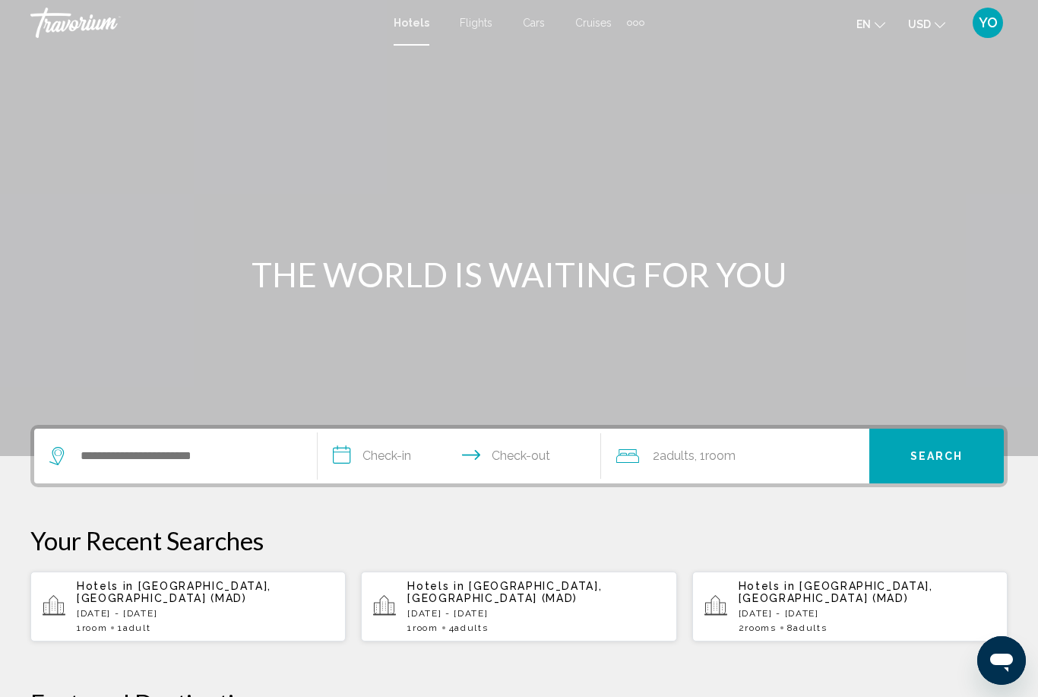
click at [125, 608] on p "[DATE] - [DATE]" at bounding box center [205, 613] width 257 height 11
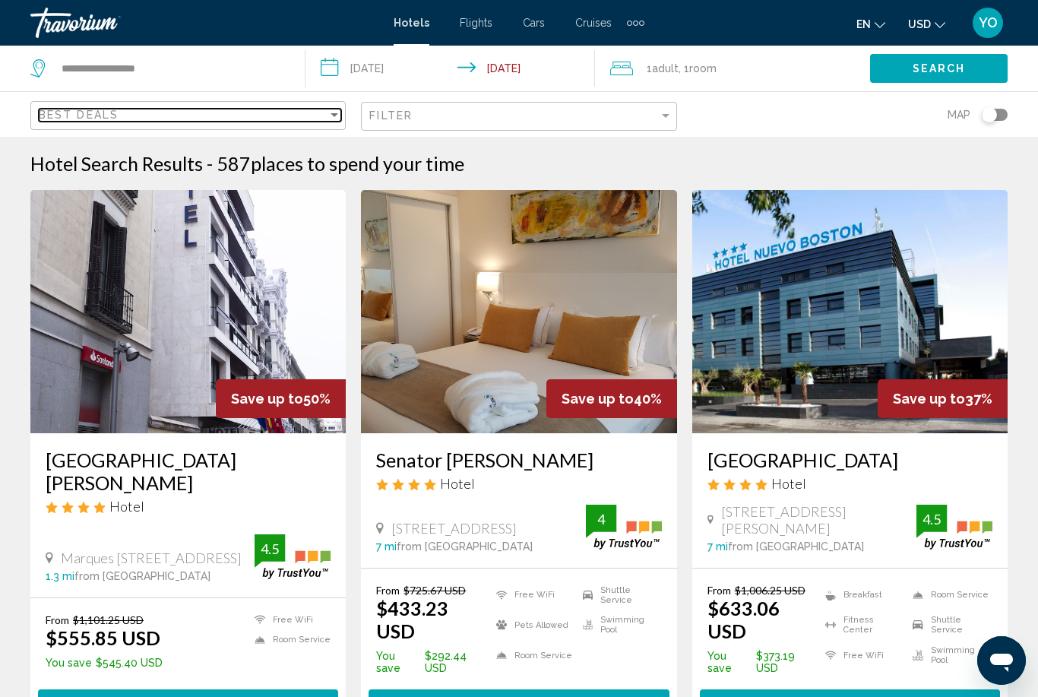
click at [67, 115] on span "Best Deals" at bounding box center [79, 115] width 80 height 12
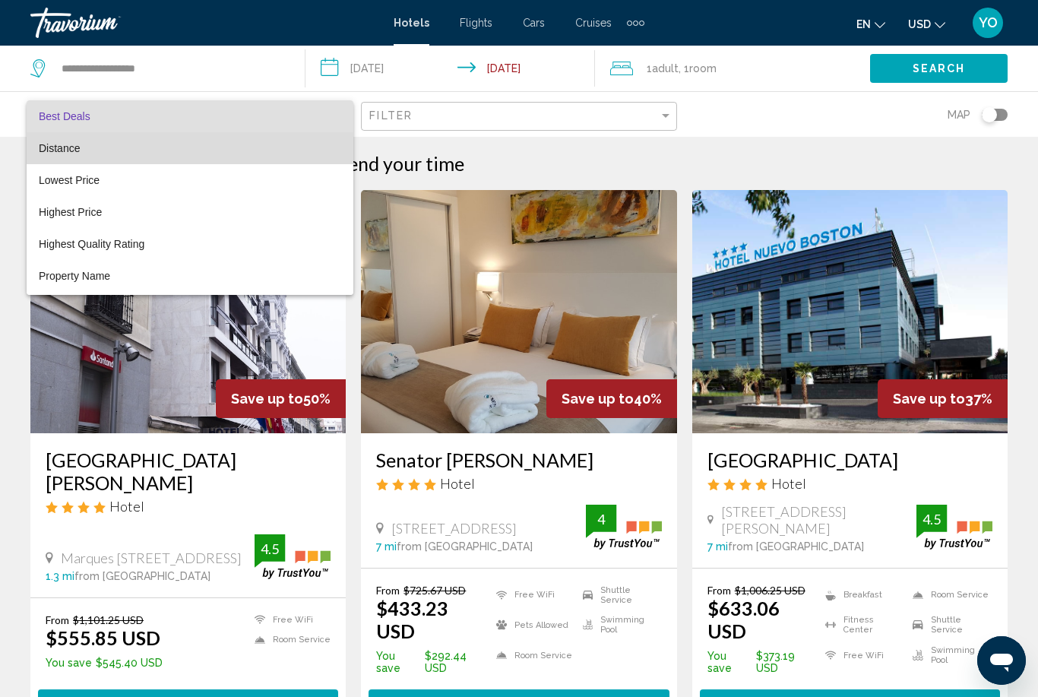
click at [57, 150] on span "Distance" at bounding box center [59, 148] width 41 height 12
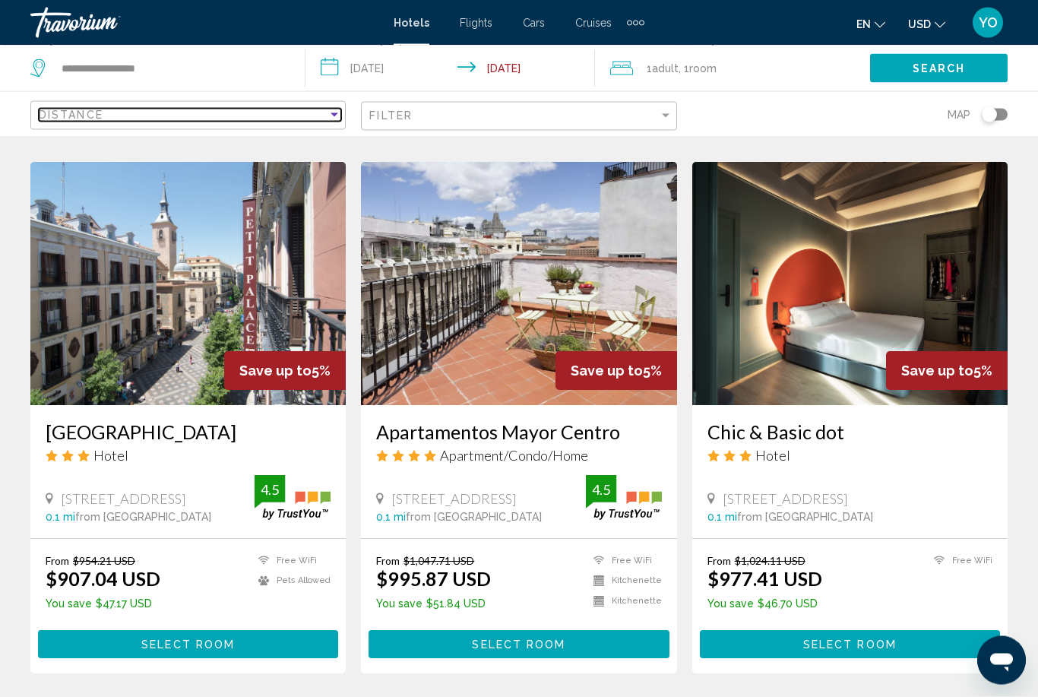
scroll to position [1793, 0]
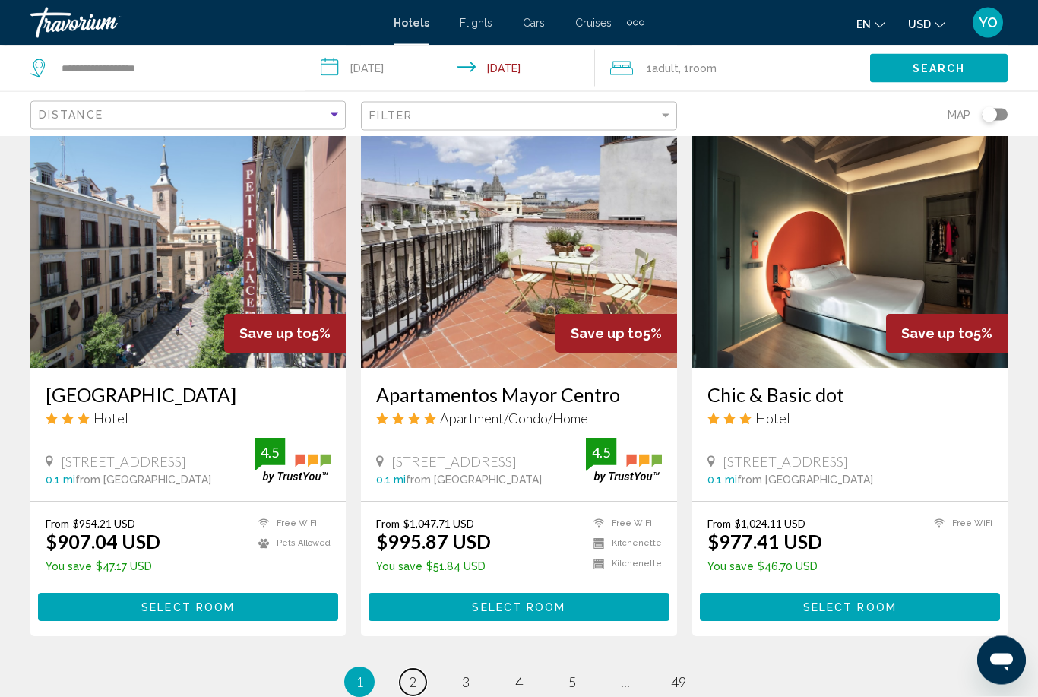
click at [412, 674] on span "2" at bounding box center [413, 682] width 8 height 17
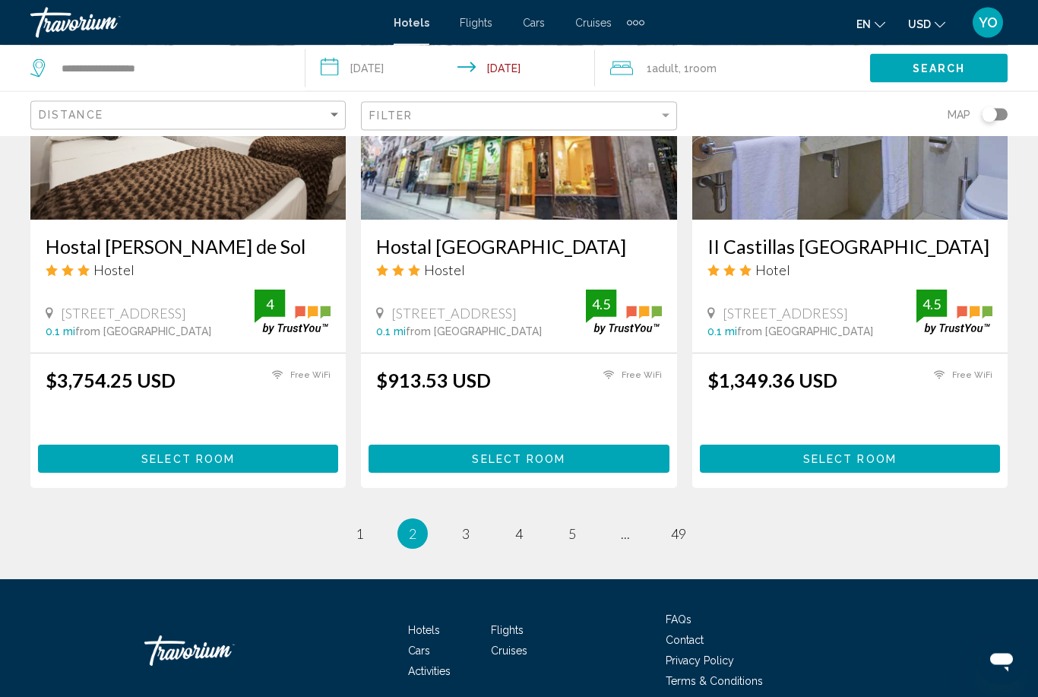
scroll to position [1919, 0]
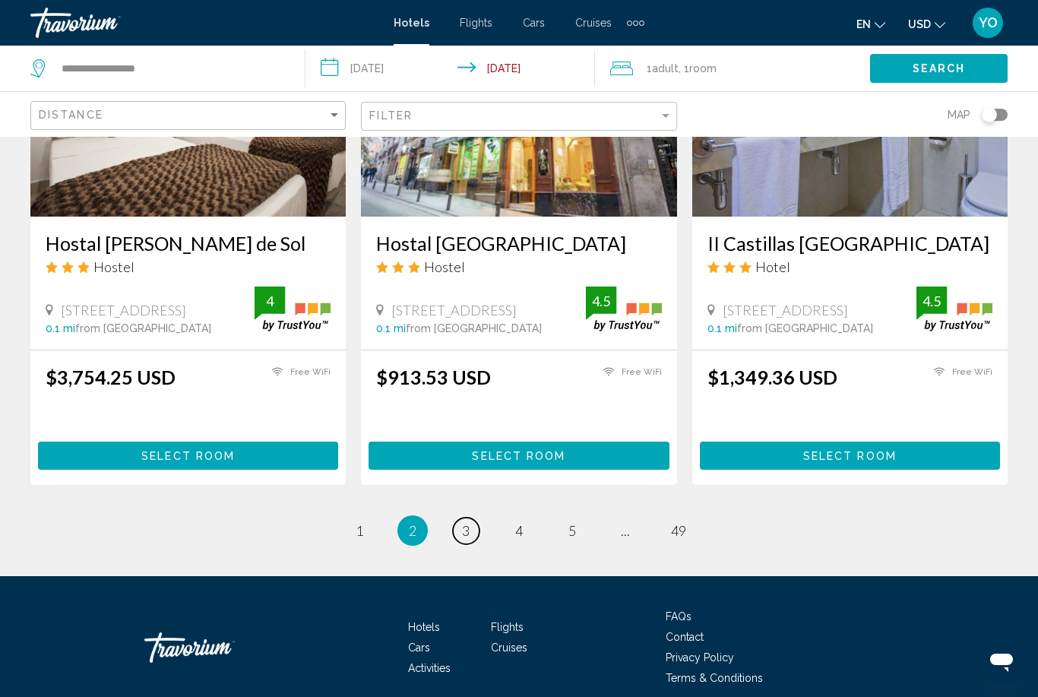
click at [460, 517] on link "page 3" at bounding box center [466, 530] width 27 height 27
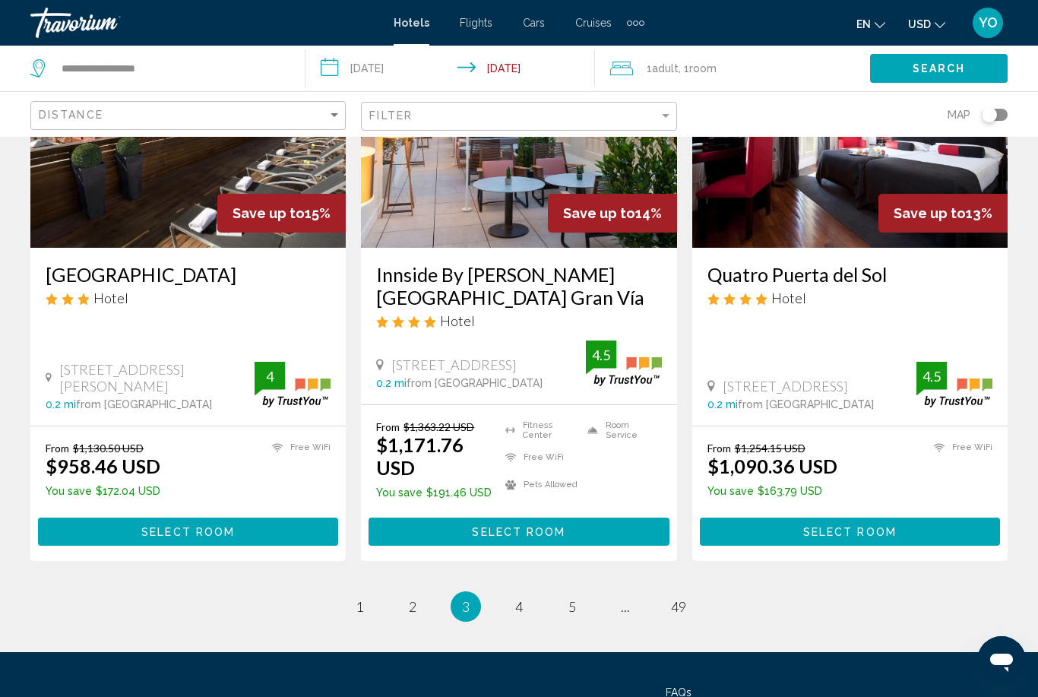
scroll to position [1892, 0]
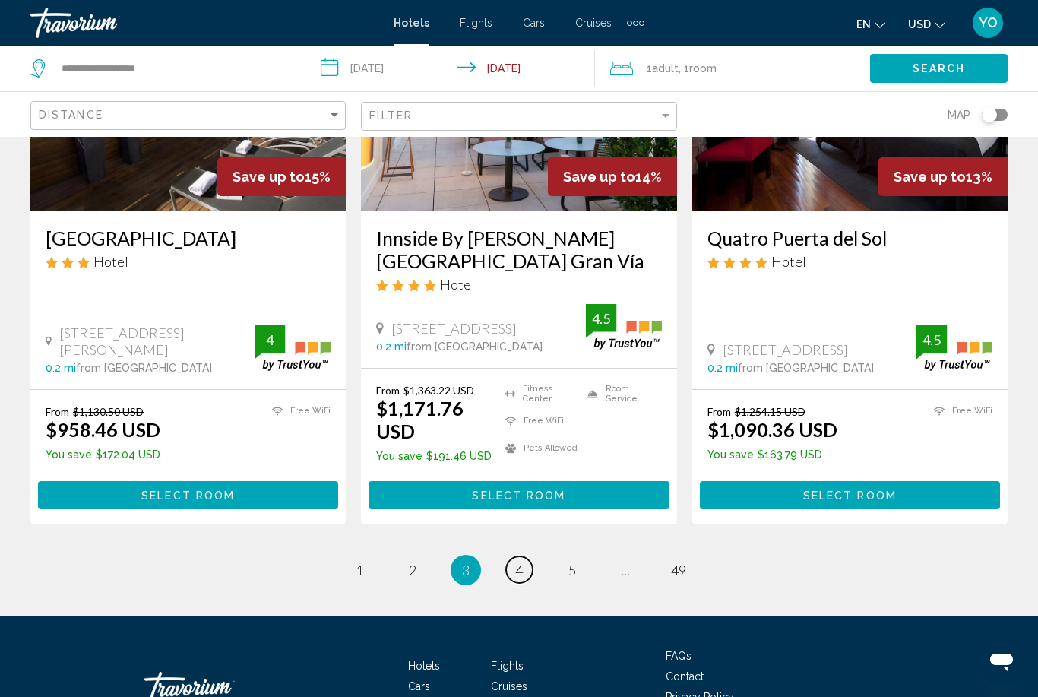
click at [516, 562] on span "4" at bounding box center [519, 570] width 8 height 17
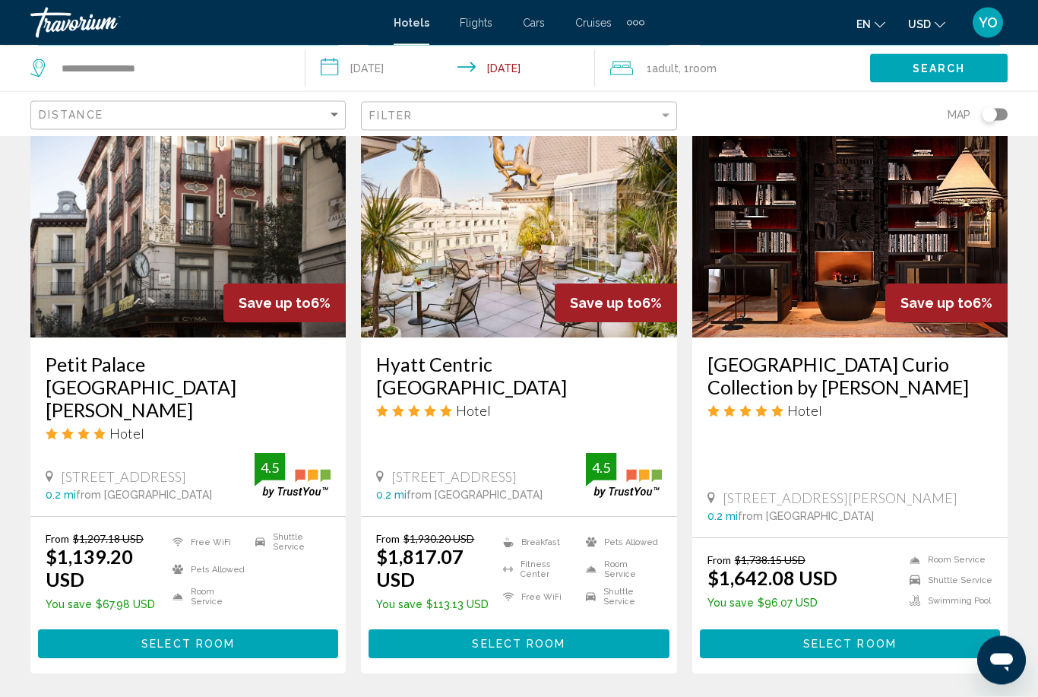
scroll to position [1842, 0]
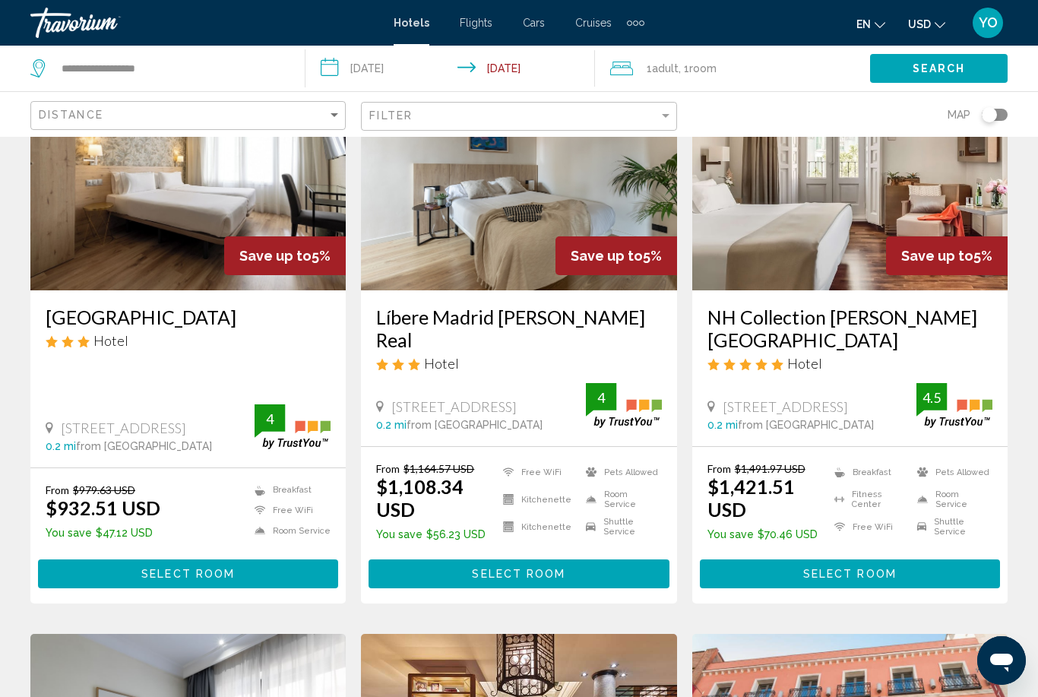
scroll to position [115, 0]
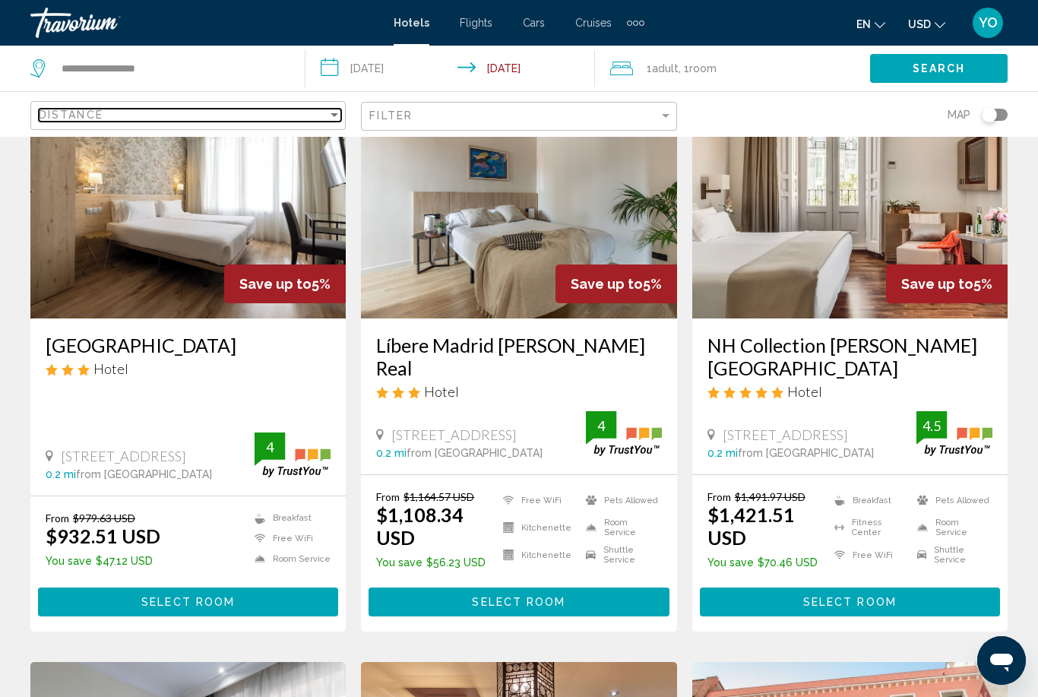
click at [65, 117] on span "Distance" at bounding box center [71, 115] width 65 height 12
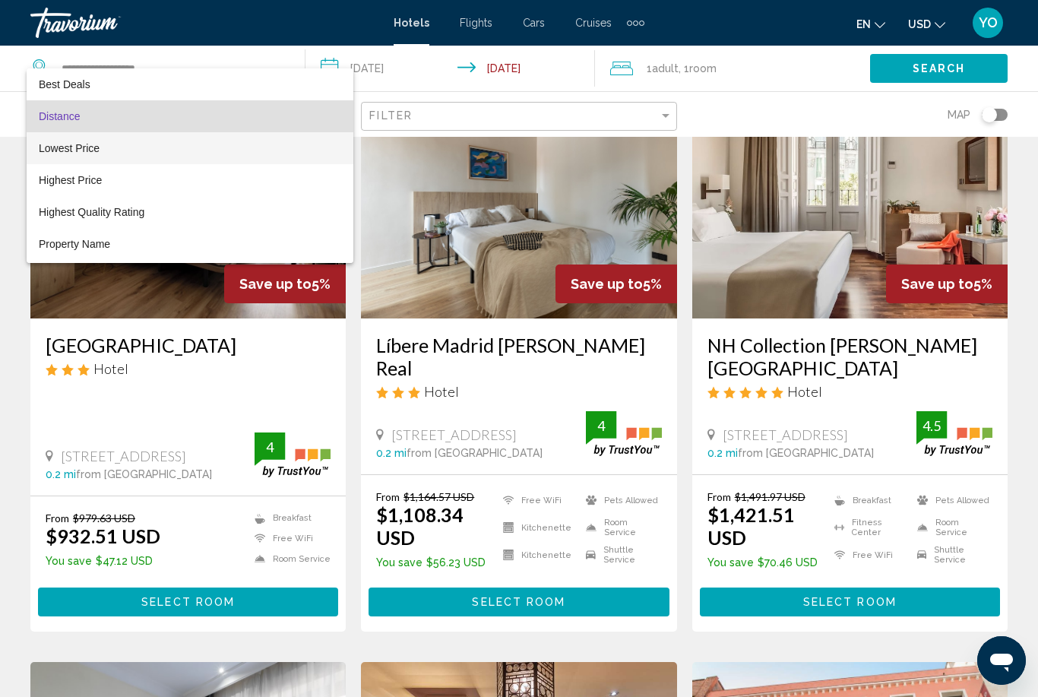
click at [65, 144] on span "Lowest Price" at bounding box center [69, 148] width 61 height 12
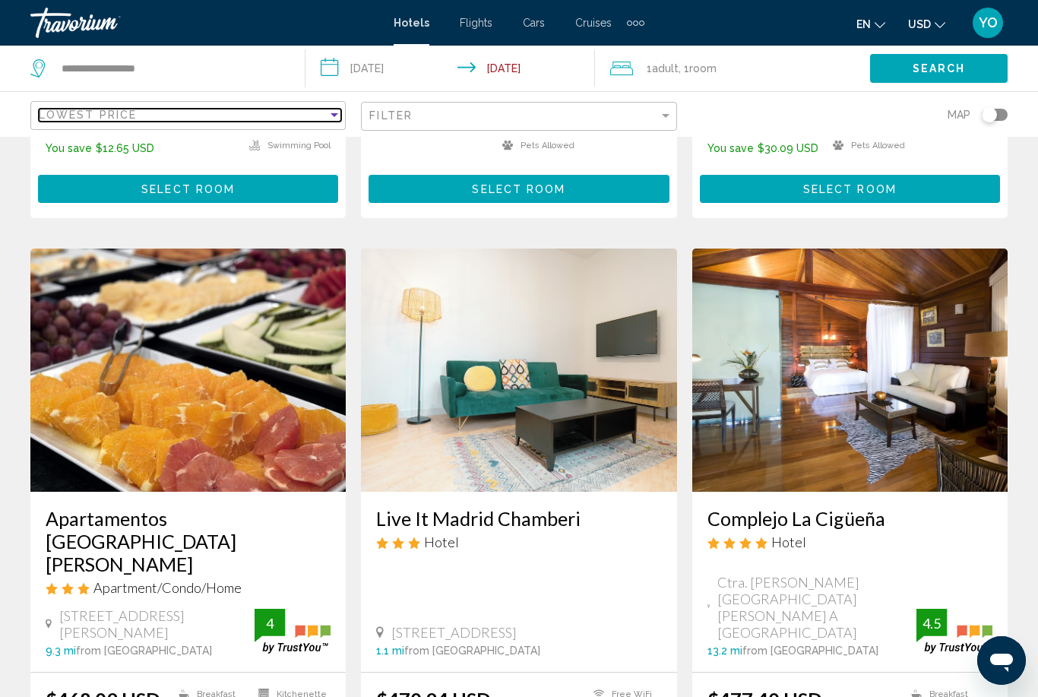
scroll to position [1909, 0]
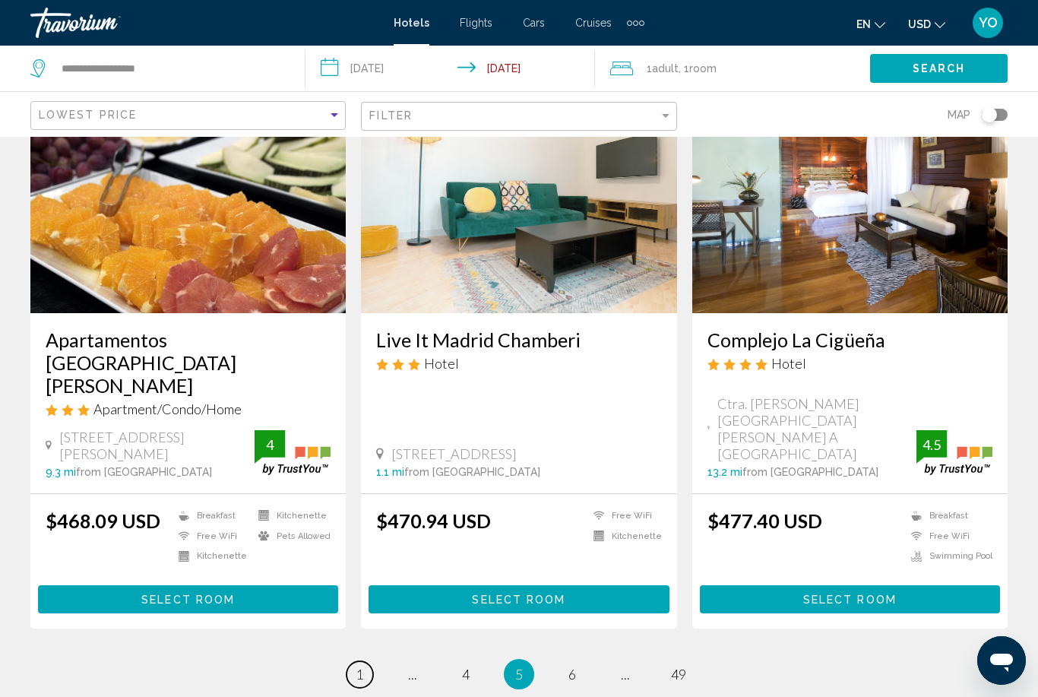
click at [356, 666] on span "1" at bounding box center [360, 674] width 8 height 17
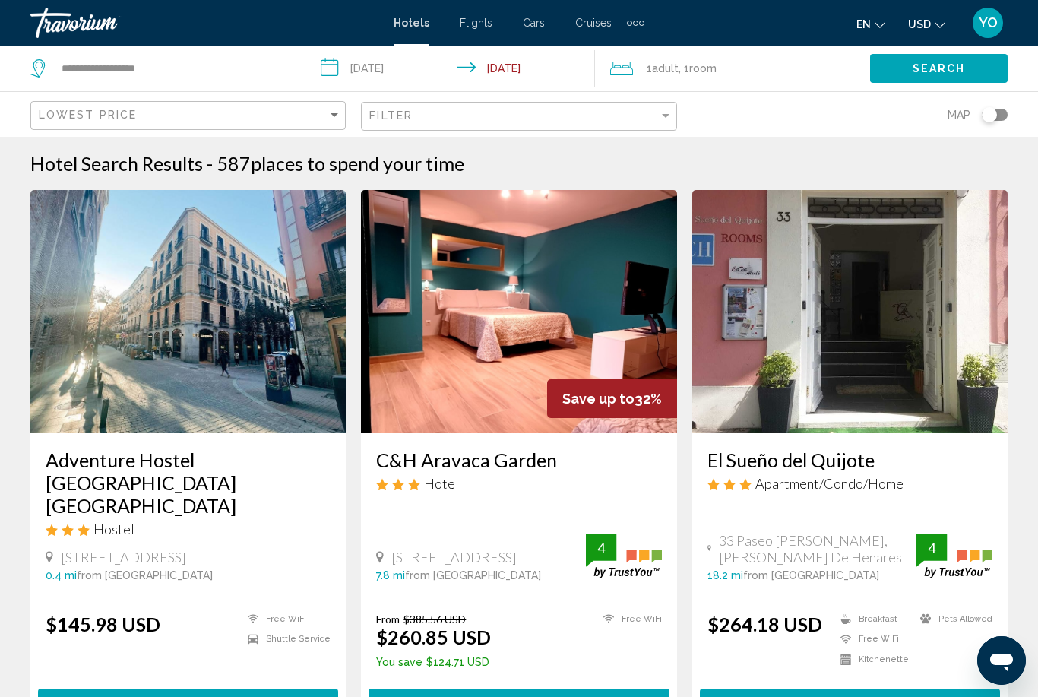
click at [172, 305] on img "Main content" at bounding box center [187, 311] width 315 height 243
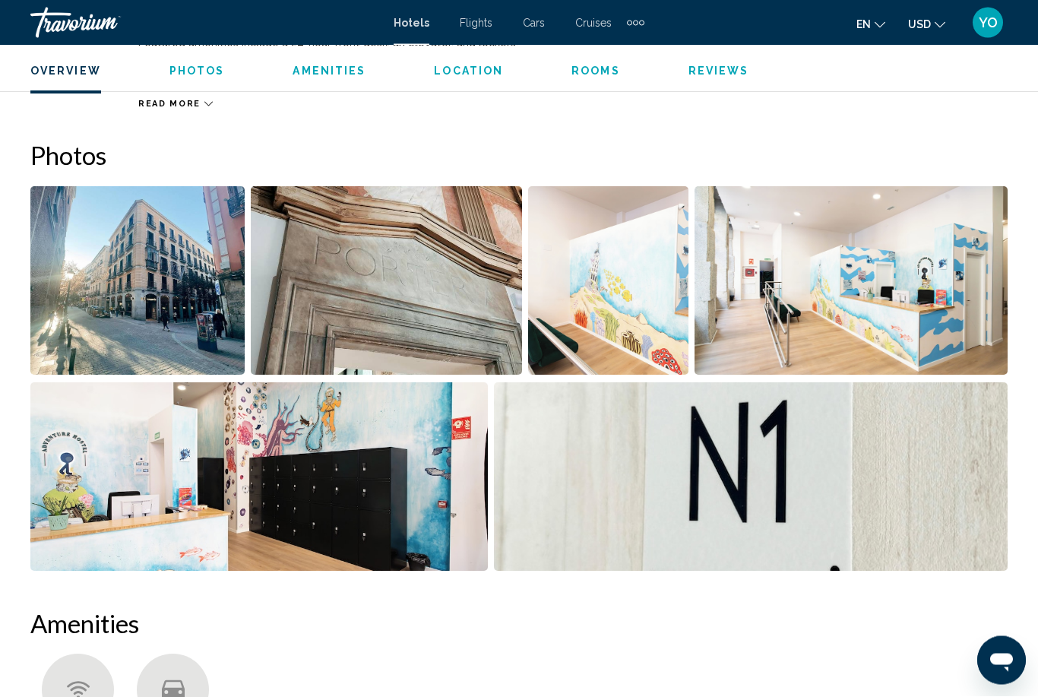
scroll to position [963, 0]
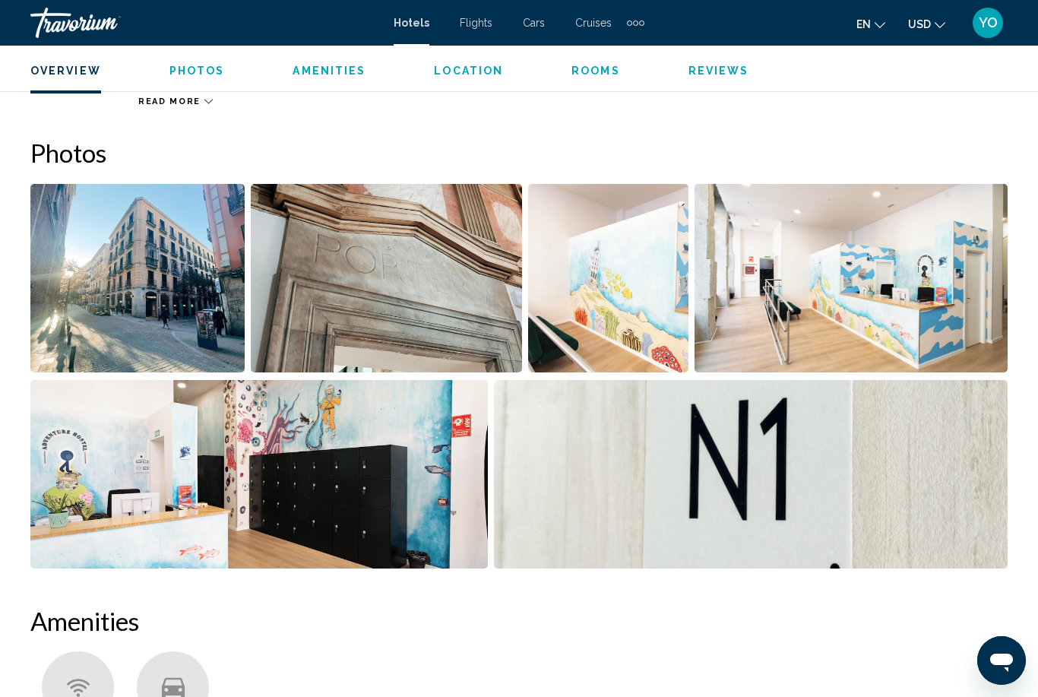
click at [140, 285] on img "Open full-screen image slider" at bounding box center [137, 278] width 214 height 188
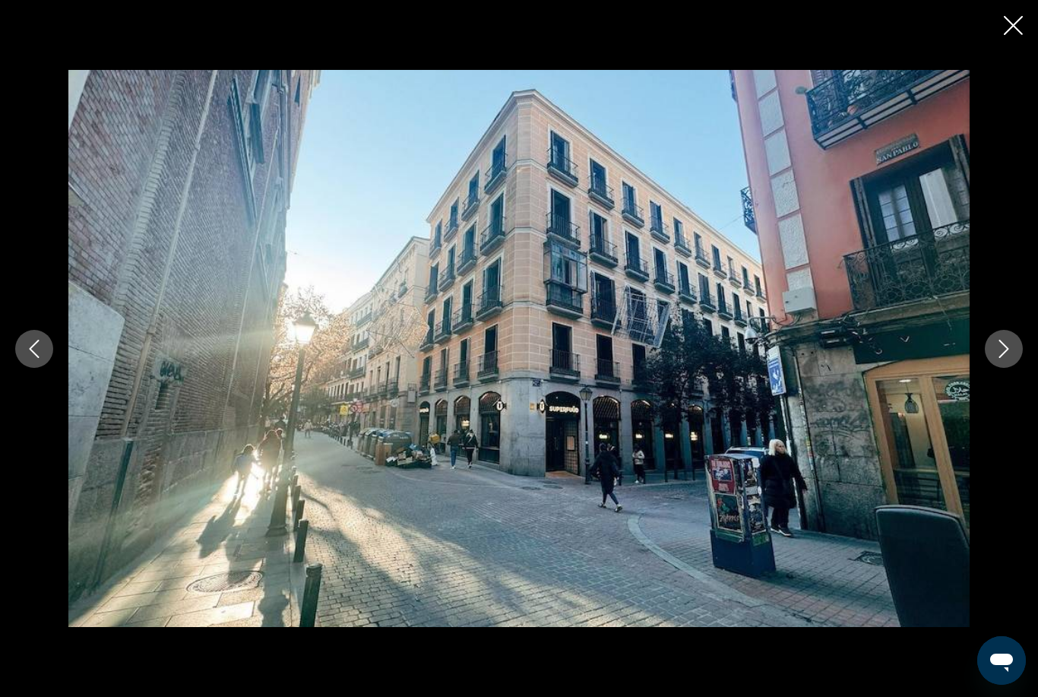
click at [45, 368] on button "Previous image" at bounding box center [34, 349] width 38 height 38
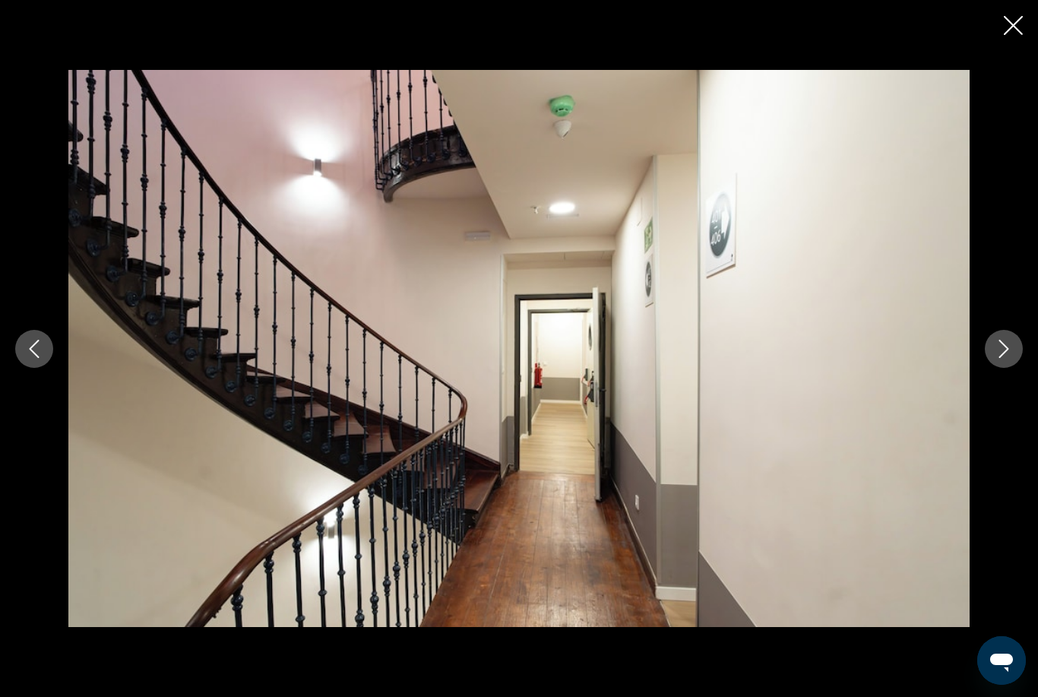
click at [38, 358] on icon "Previous image" at bounding box center [34, 349] width 18 height 18
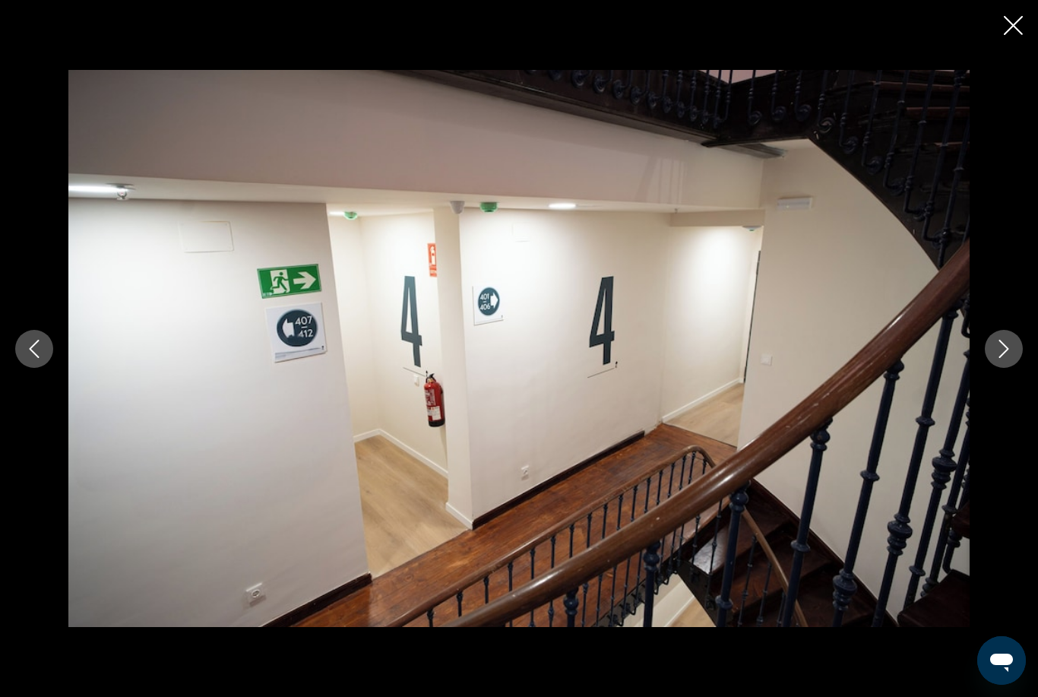
click at [52, 368] on button "Previous image" at bounding box center [34, 349] width 38 height 38
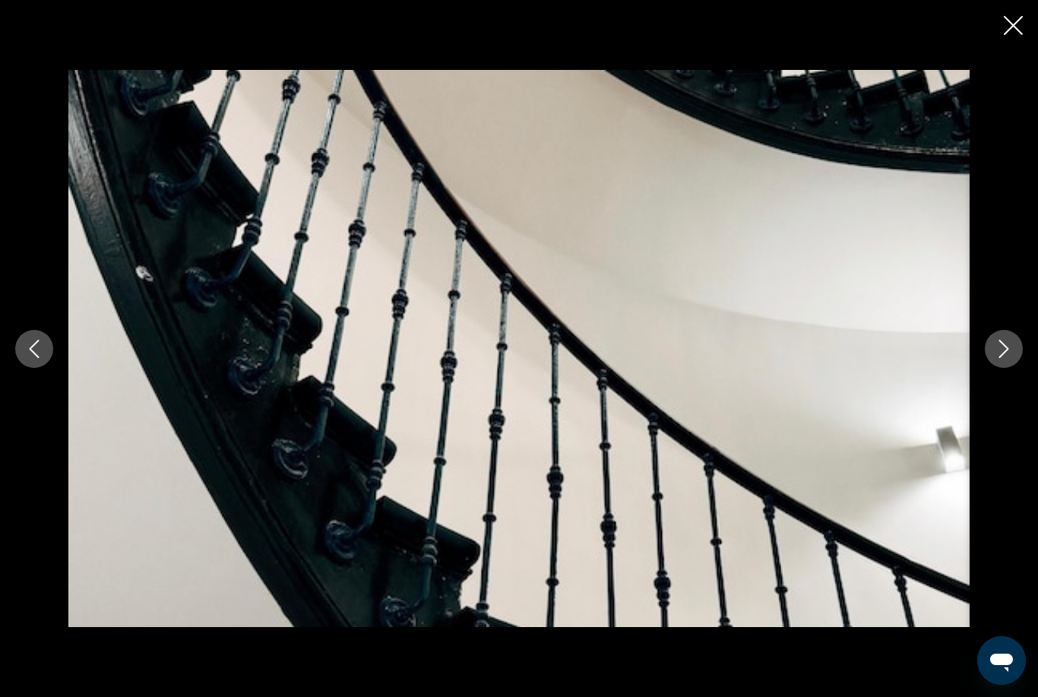
click at [49, 368] on button "Previous image" at bounding box center [34, 349] width 38 height 38
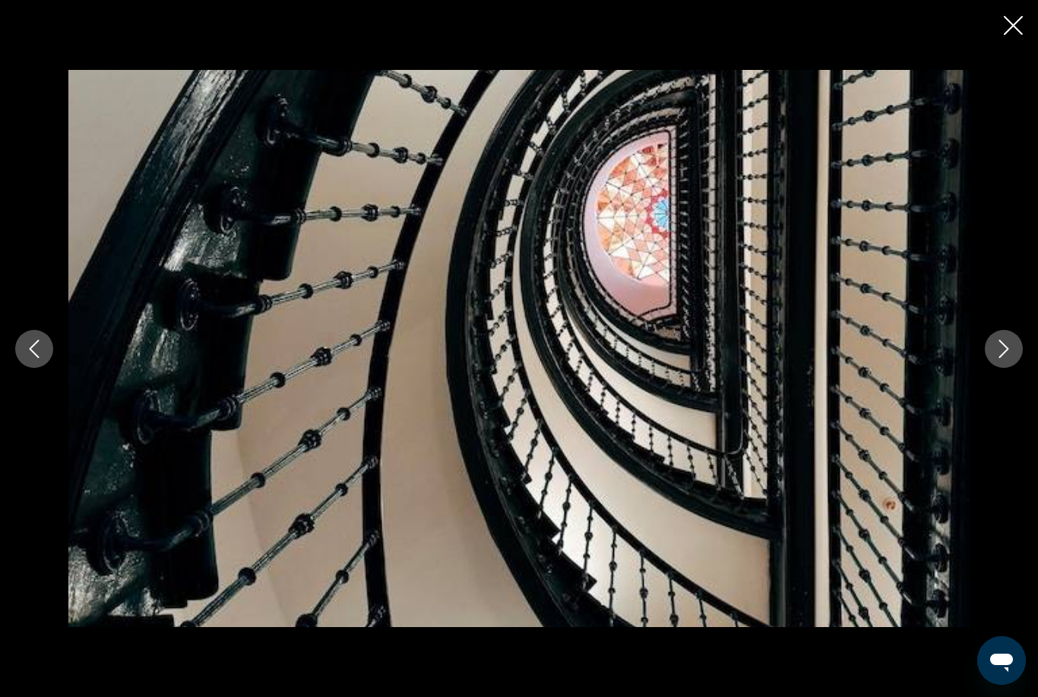
click at [46, 368] on button "Previous image" at bounding box center [34, 349] width 38 height 38
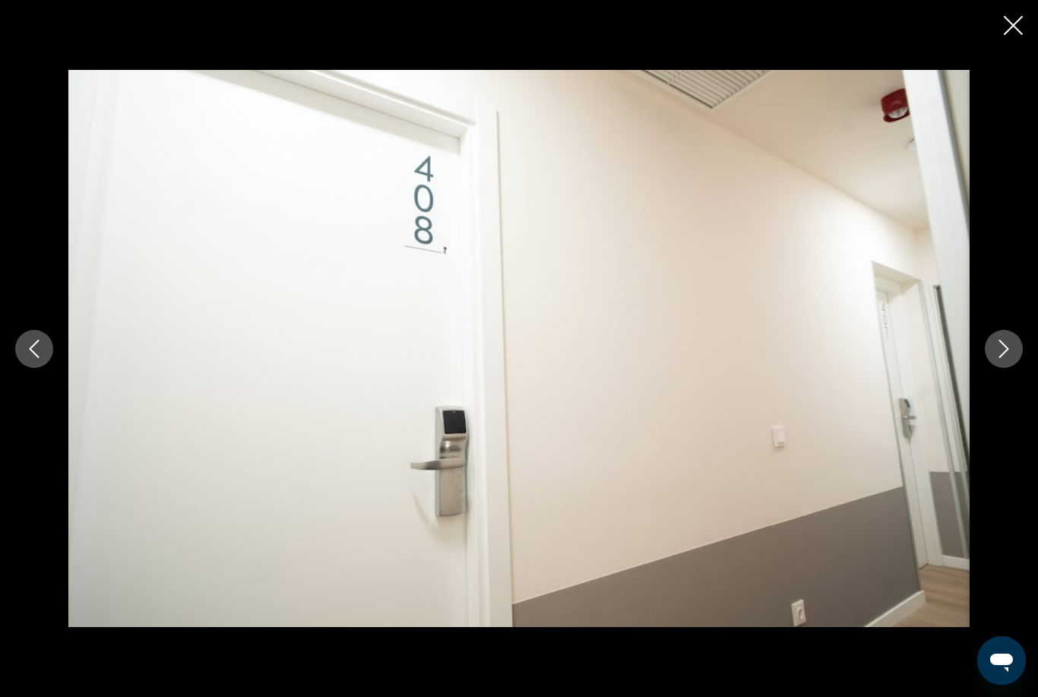
click at [51, 368] on button "Previous image" at bounding box center [34, 349] width 38 height 38
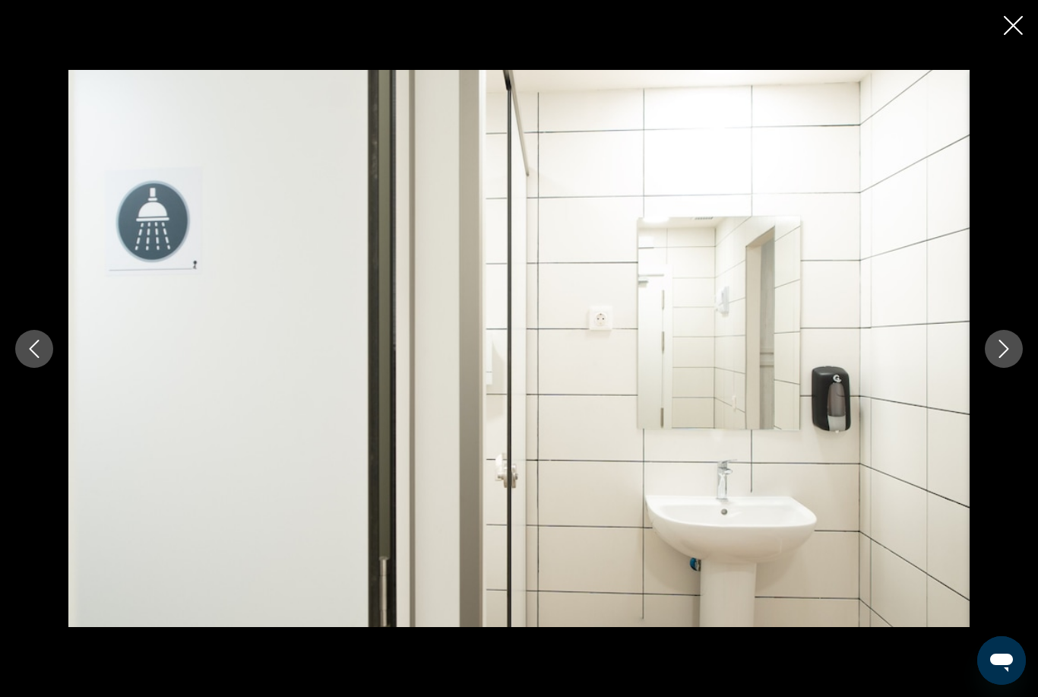
click at [40, 358] on icon "Previous image" at bounding box center [34, 349] width 18 height 18
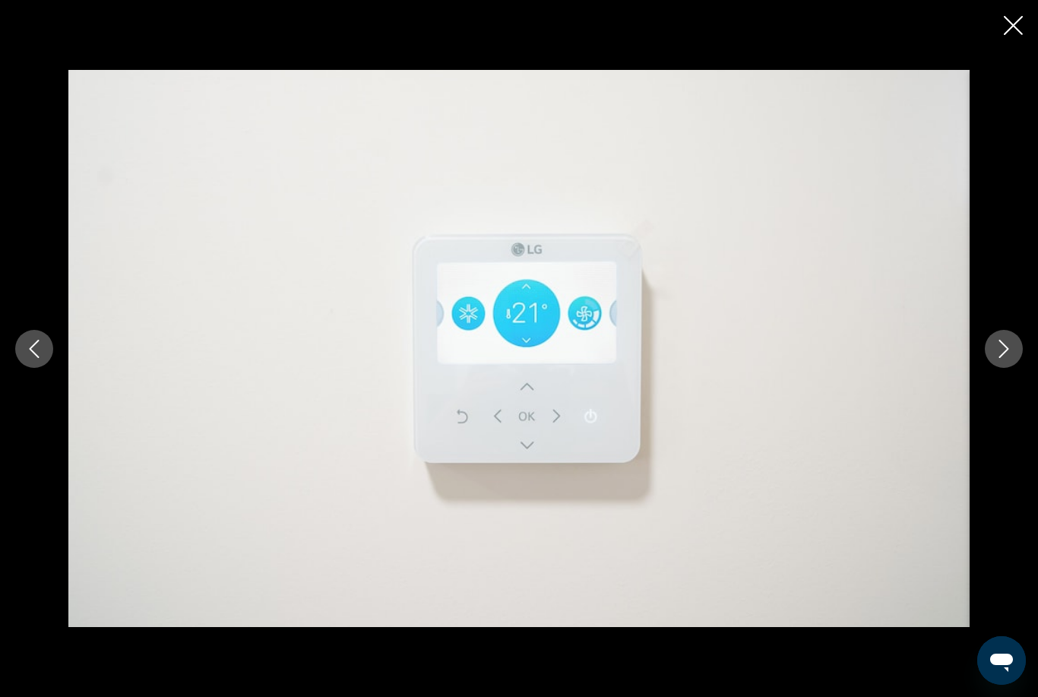
click at [46, 367] on button "Previous image" at bounding box center [34, 349] width 38 height 38
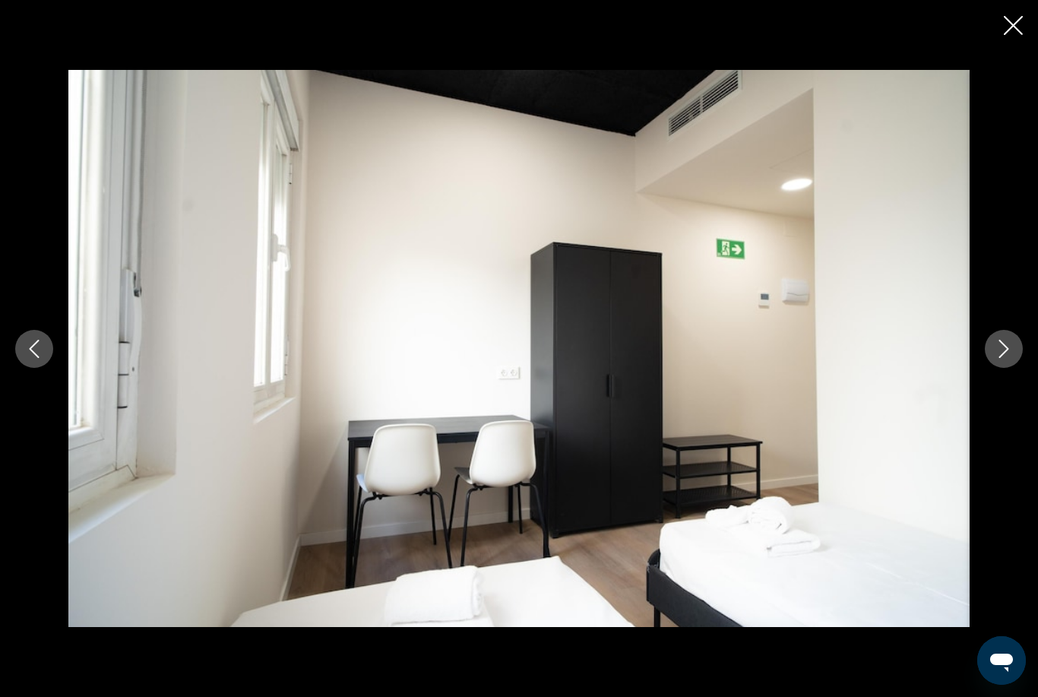
click at [38, 358] on icon "Previous image" at bounding box center [34, 349] width 18 height 18
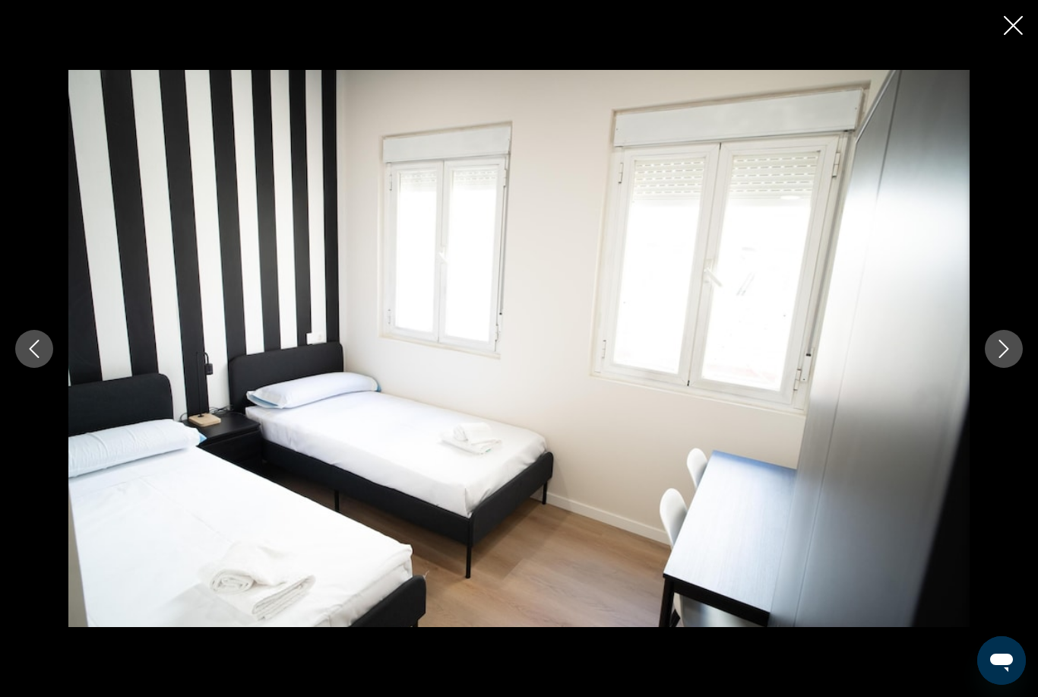
click at [39, 358] on icon "Previous image" at bounding box center [34, 349] width 18 height 18
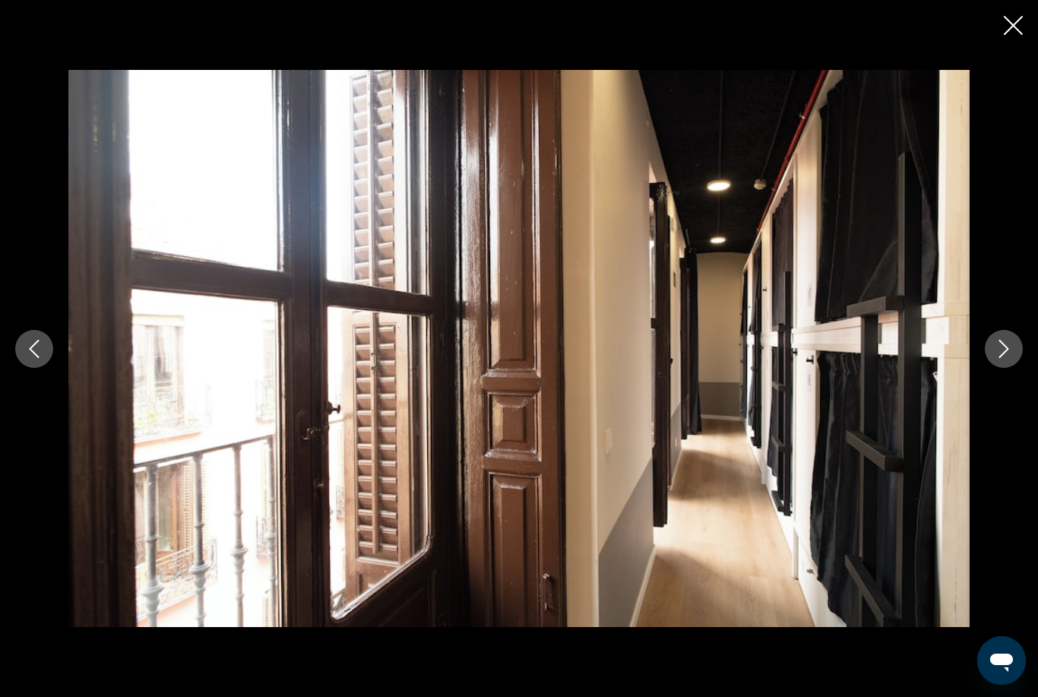
click at [38, 358] on icon "Previous image" at bounding box center [34, 349] width 18 height 18
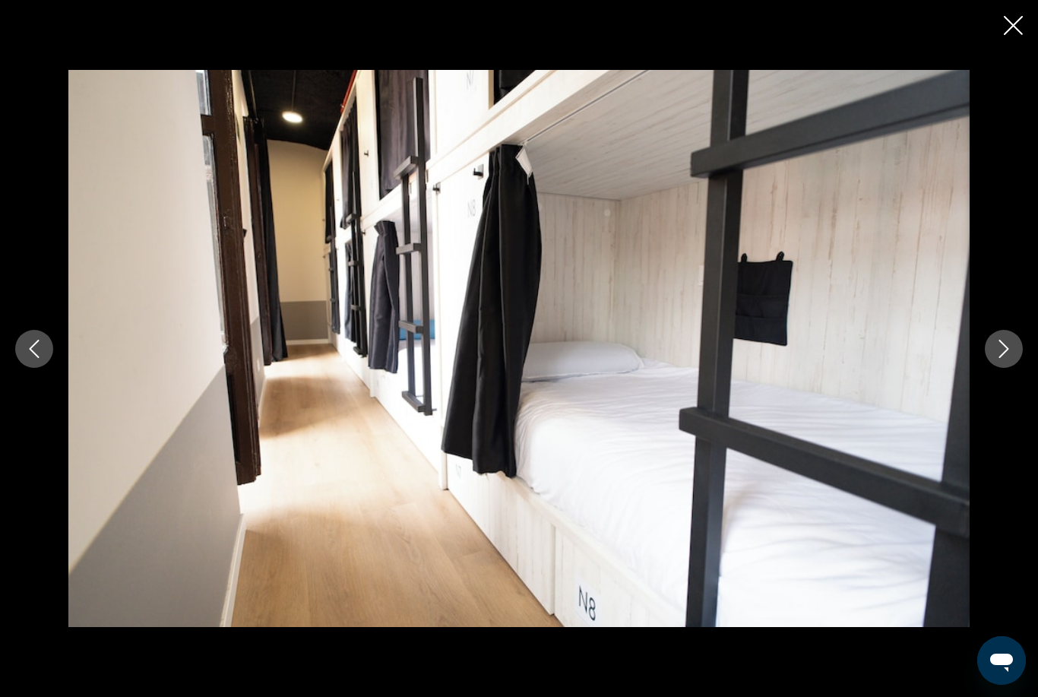
click at [41, 358] on icon "Previous image" at bounding box center [34, 349] width 18 height 18
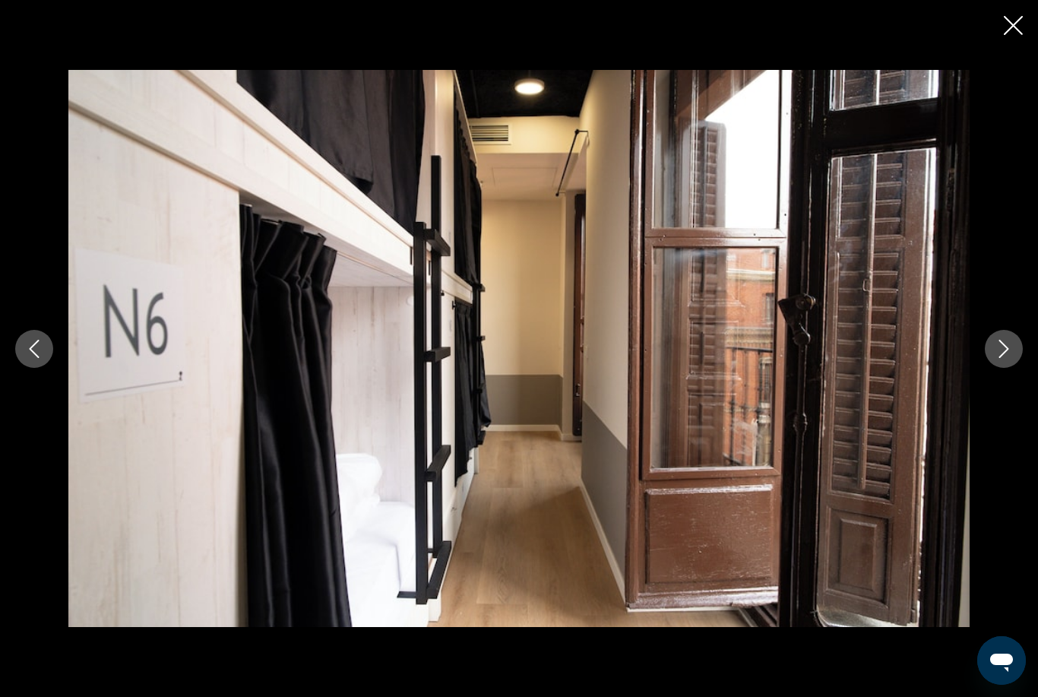
click at [47, 368] on button "Previous image" at bounding box center [34, 349] width 38 height 38
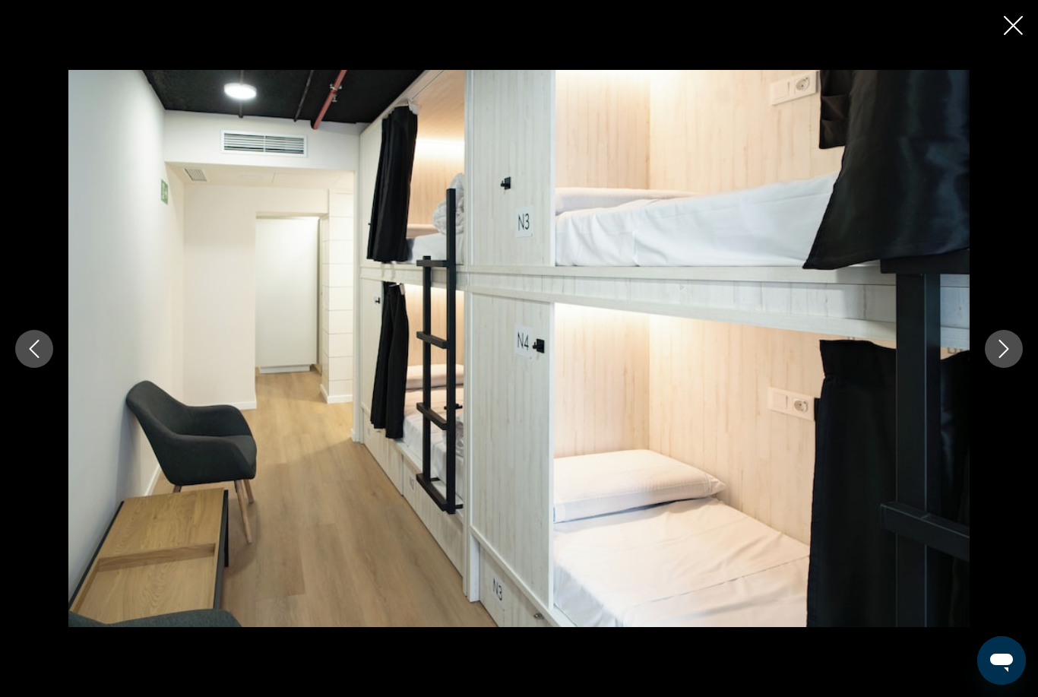
click at [40, 358] on icon "Previous image" at bounding box center [34, 349] width 18 height 18
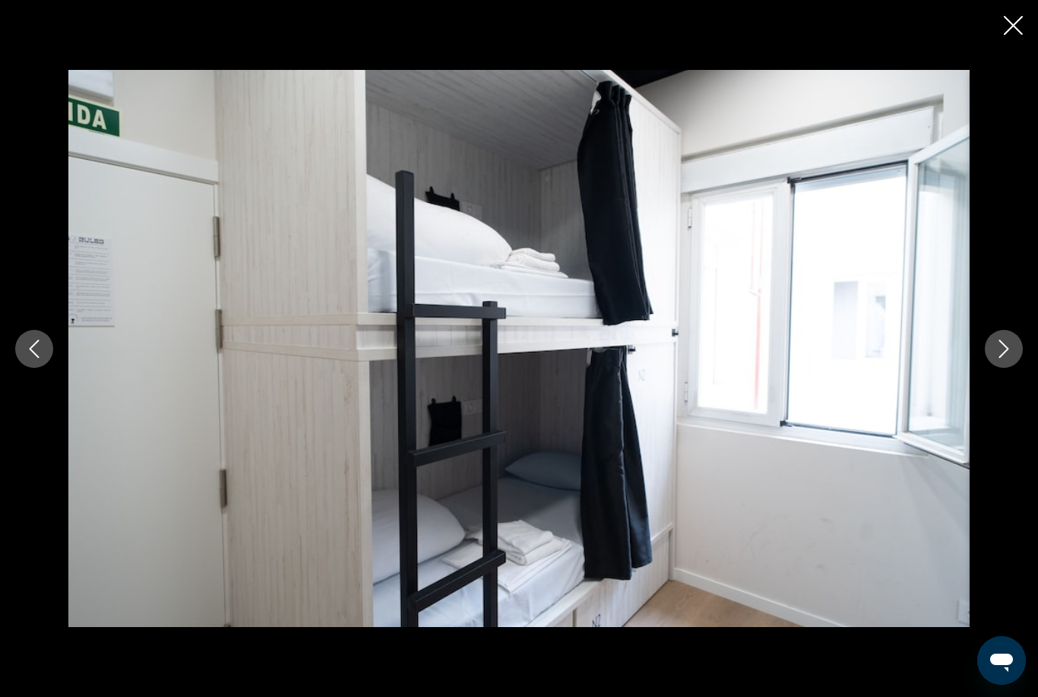
click at [36, 358] on icon "Previous image" at bounding box center [34, 349] width 18 height 18
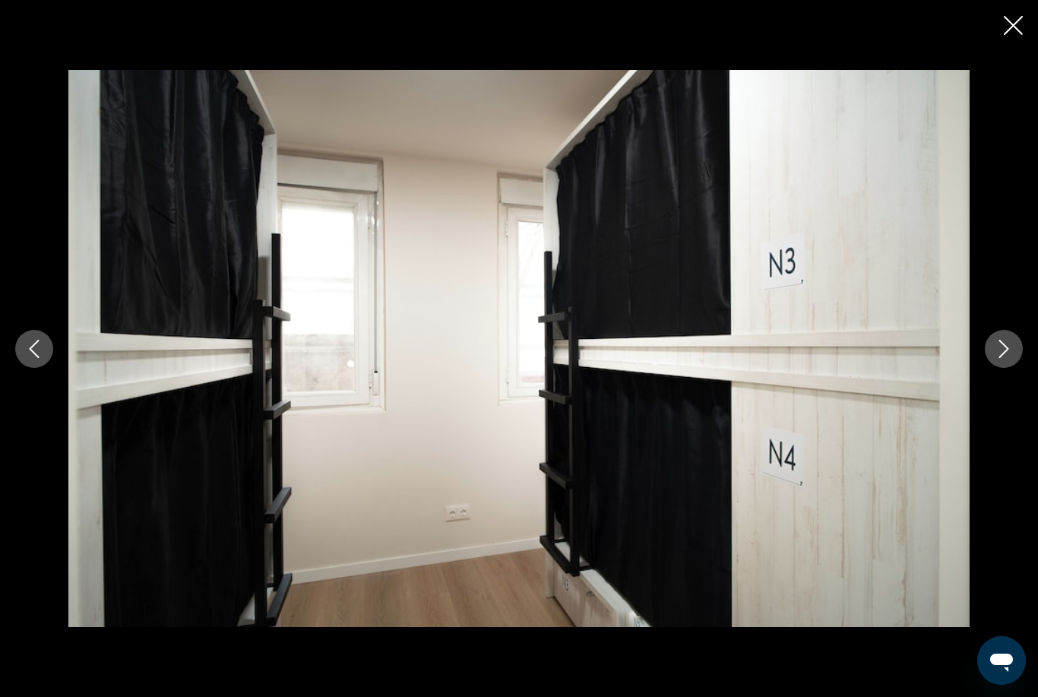
click at [35, 358] on icon "Previous image" at bounding box center [34, 349] width 18 height 18
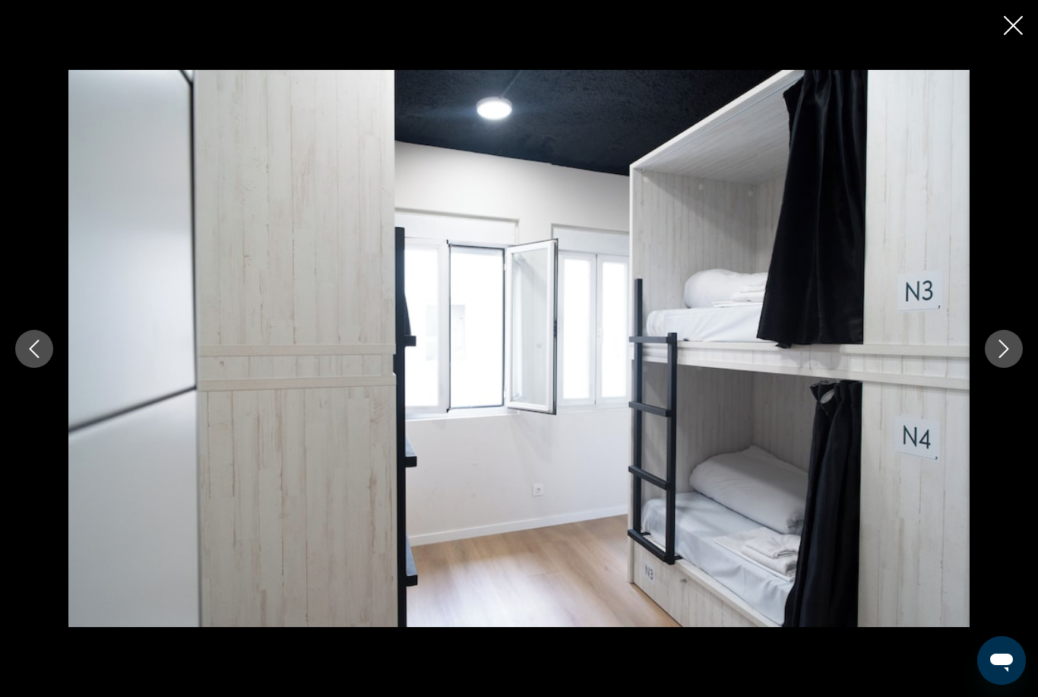
click at [36, 358] on icon "Previous image" at bounding box center [34, 349] width 18 height 18
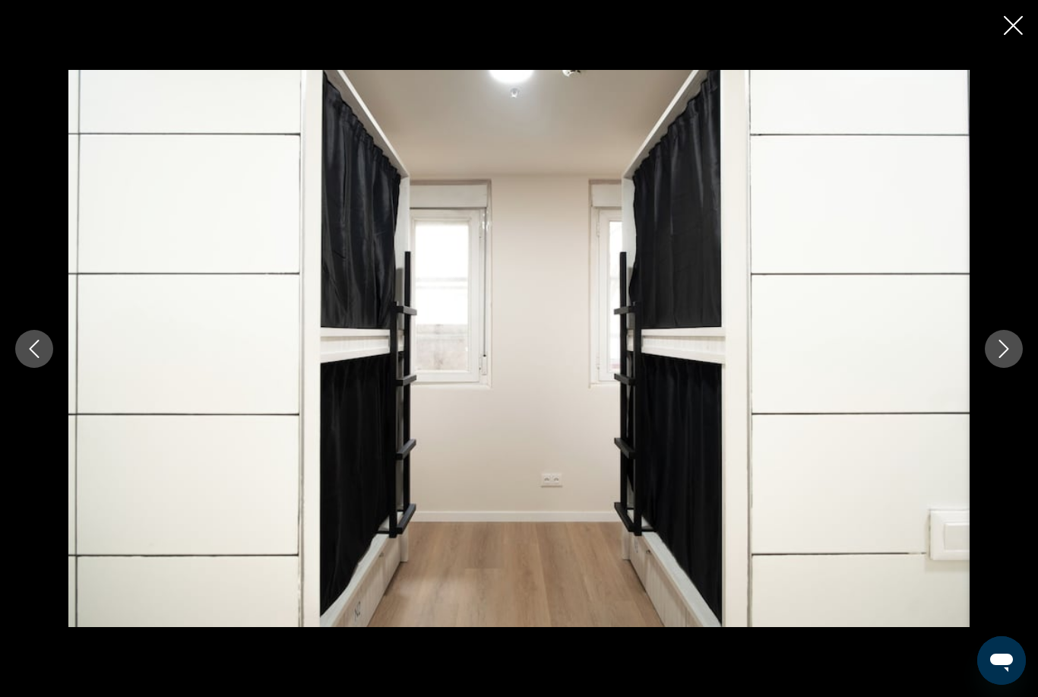
click at [38, 358] on icon "Previous image" at bounding box center [34, 349] width 18 height 18
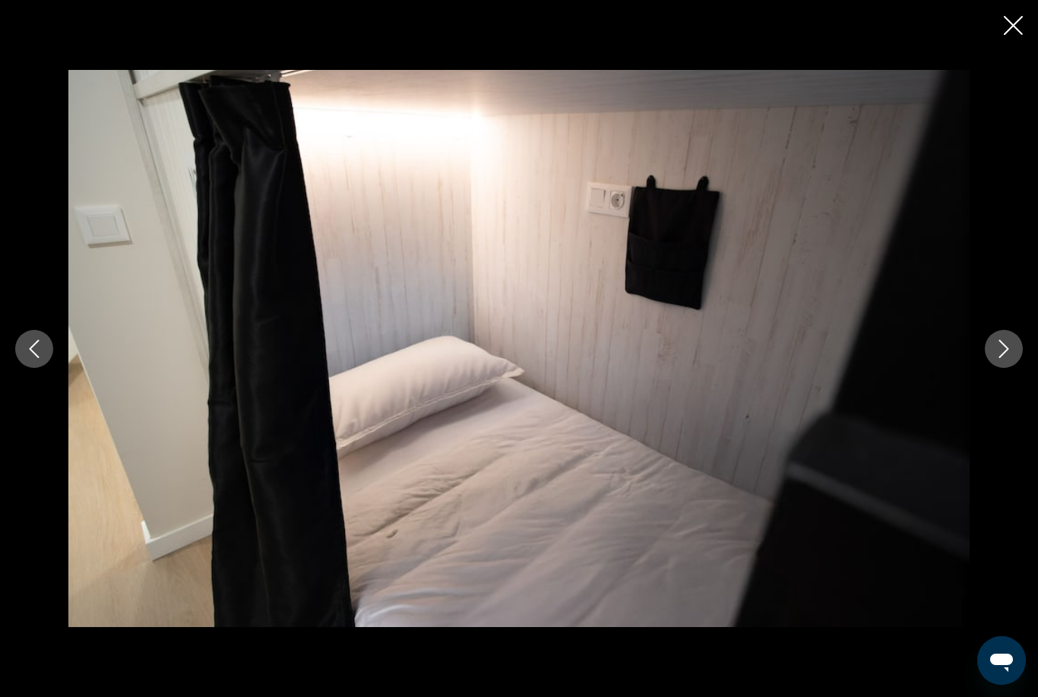
click at [45, 368] on button "Previous image" at bounding box center [34, 349] width 38 height 38
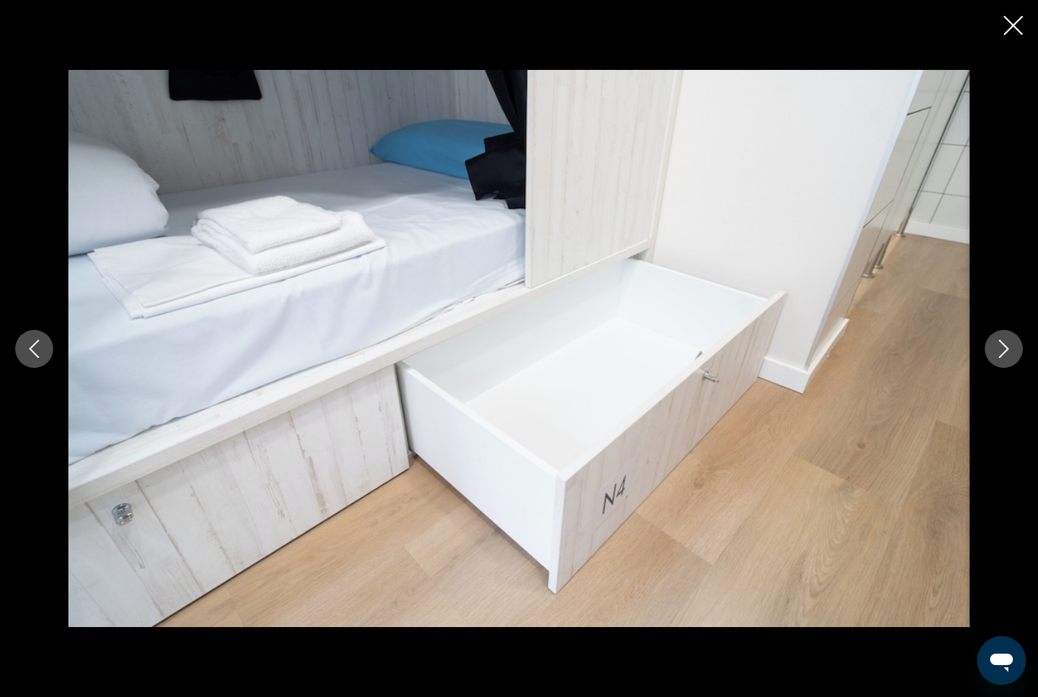
click at [43, 368] on button "Previous image" at bounding box center [34, 349] width 38 height 38
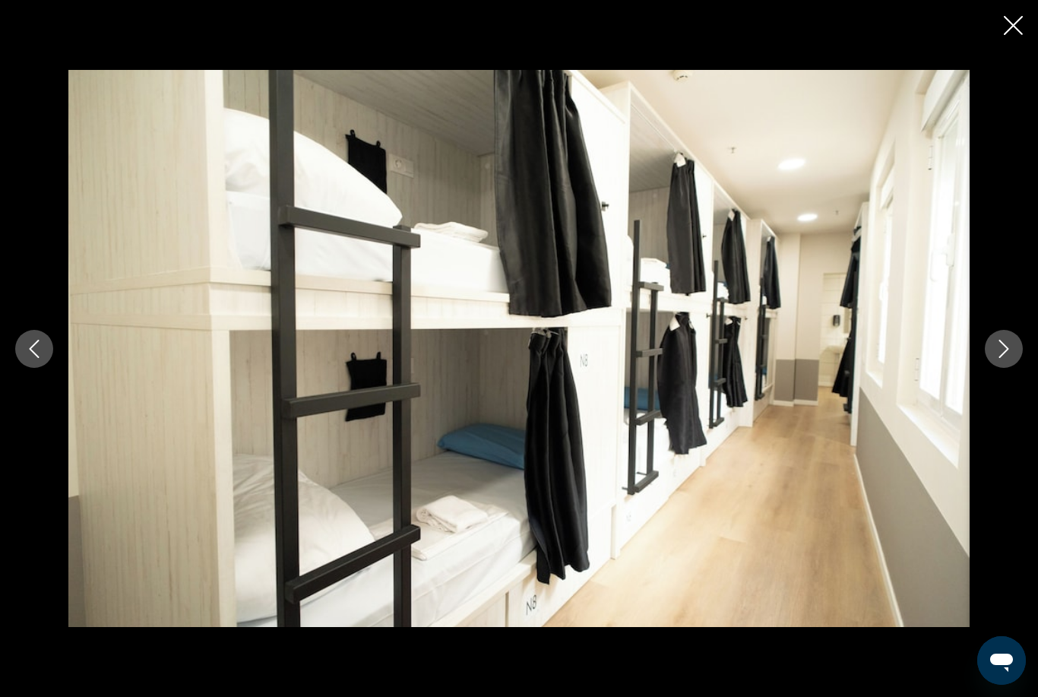
click at [43, 358] on icon "Previous image" at bounding box center [34, 349] width 18 height 18
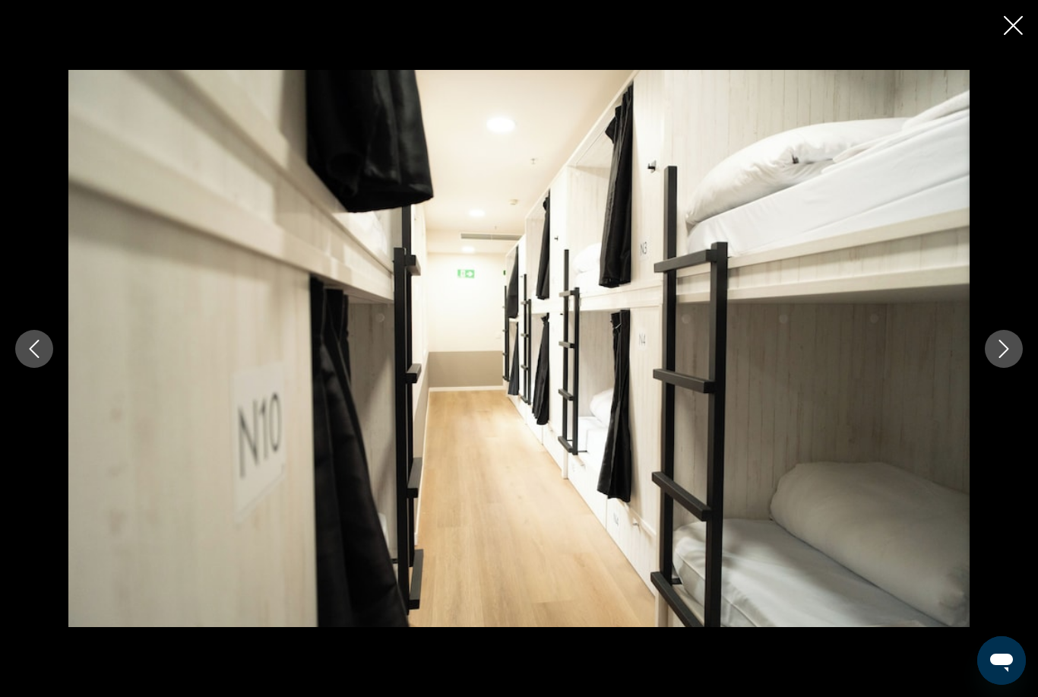
click at [43, 368] on button "Previous image" at bounding box center [34, 349] width 38 height 38
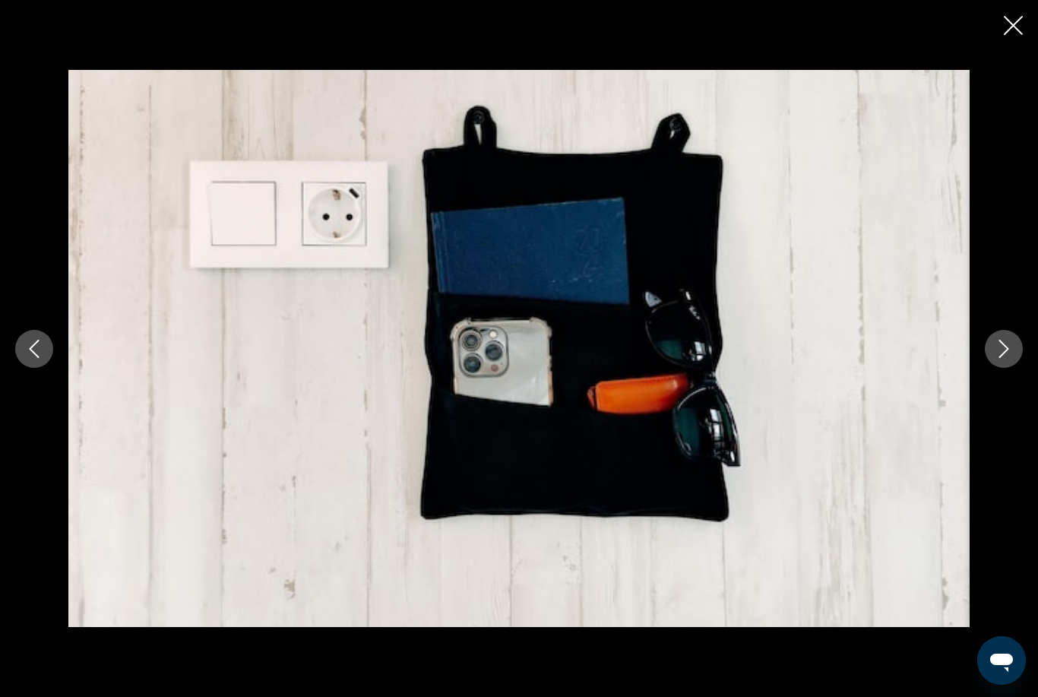
click at [42, 358] on icon "Previous image" at bounding box center [34, 349] width 18 height 18
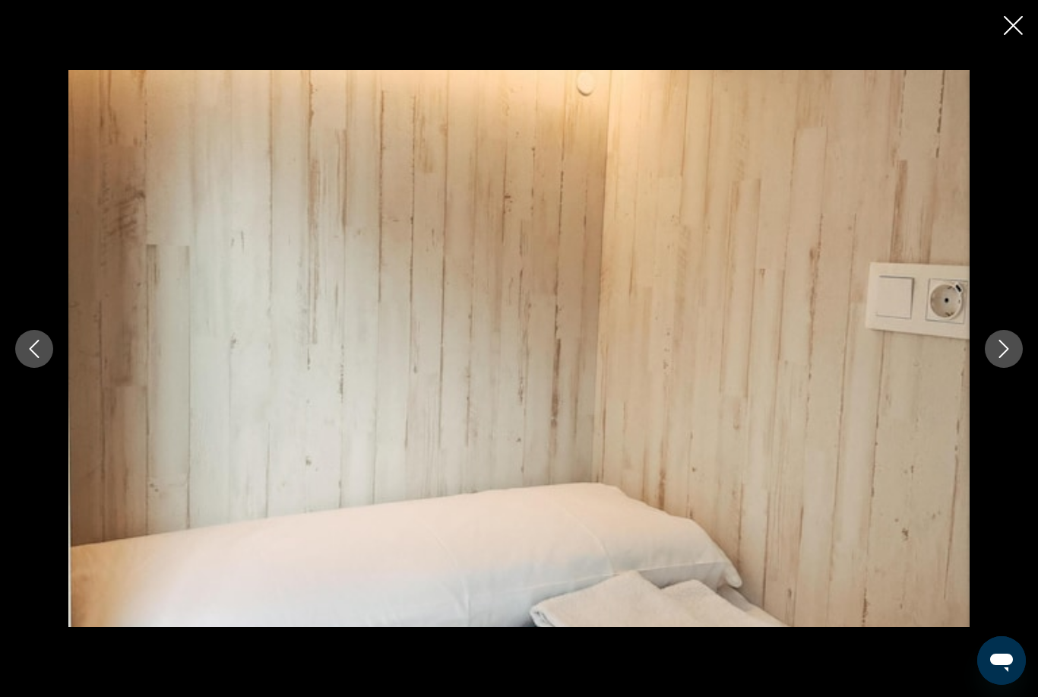
click at [50, 368] on button "Previous image" at bounding box center [34, 349] width 38 height 38
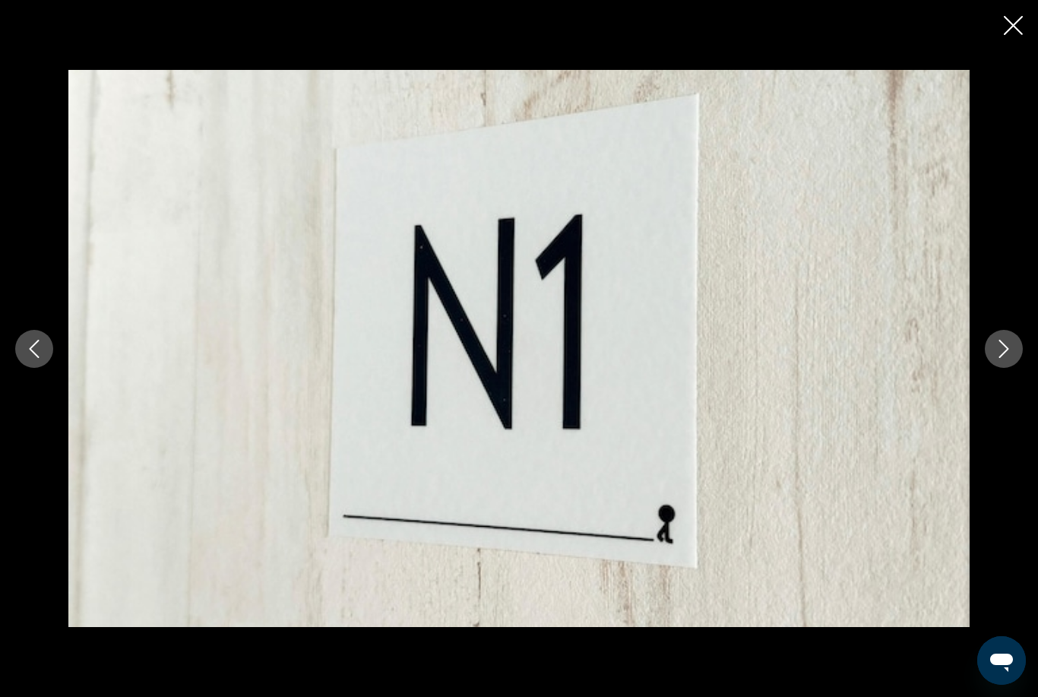
click at [44, 368] on button "Previous image" at bounding box center [34, 349] width 38 height 38
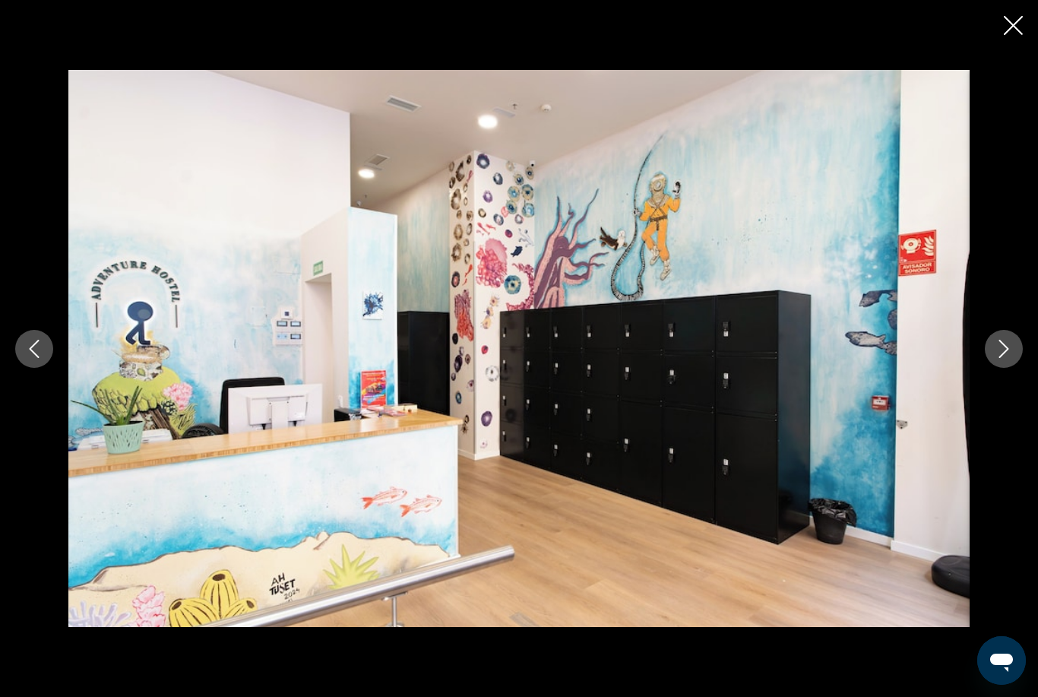
click at [48, 367] on button "Previous image" at bounding box center [34, 349] width 38 height 38
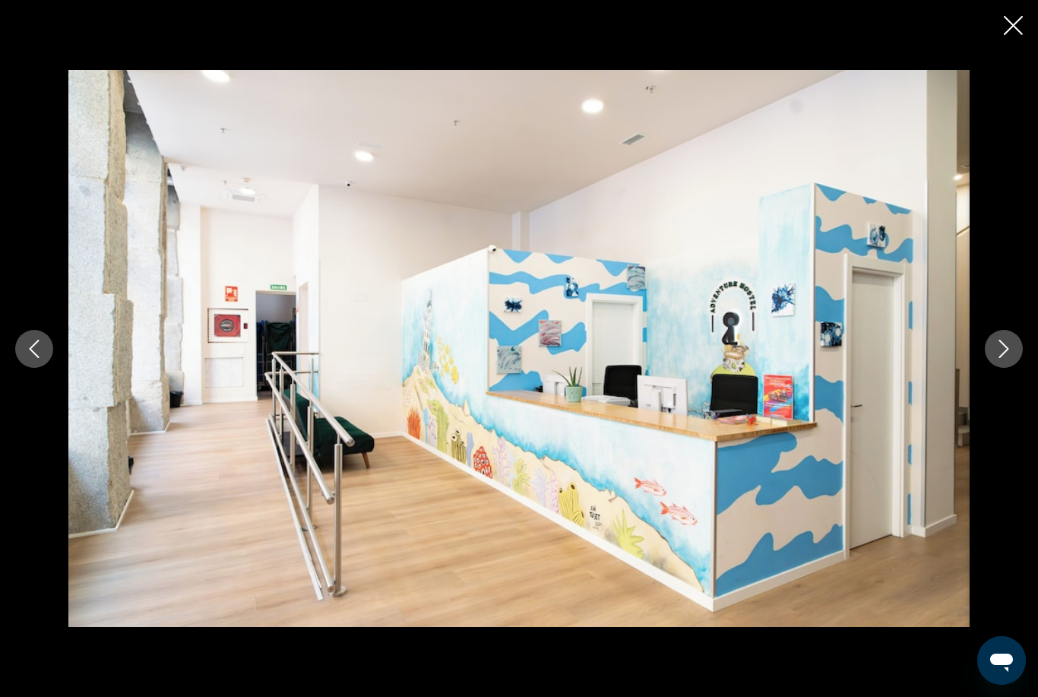
click at [40, 358] on icon "Previous image" at bounding box center [34, 349] width 18 height 18
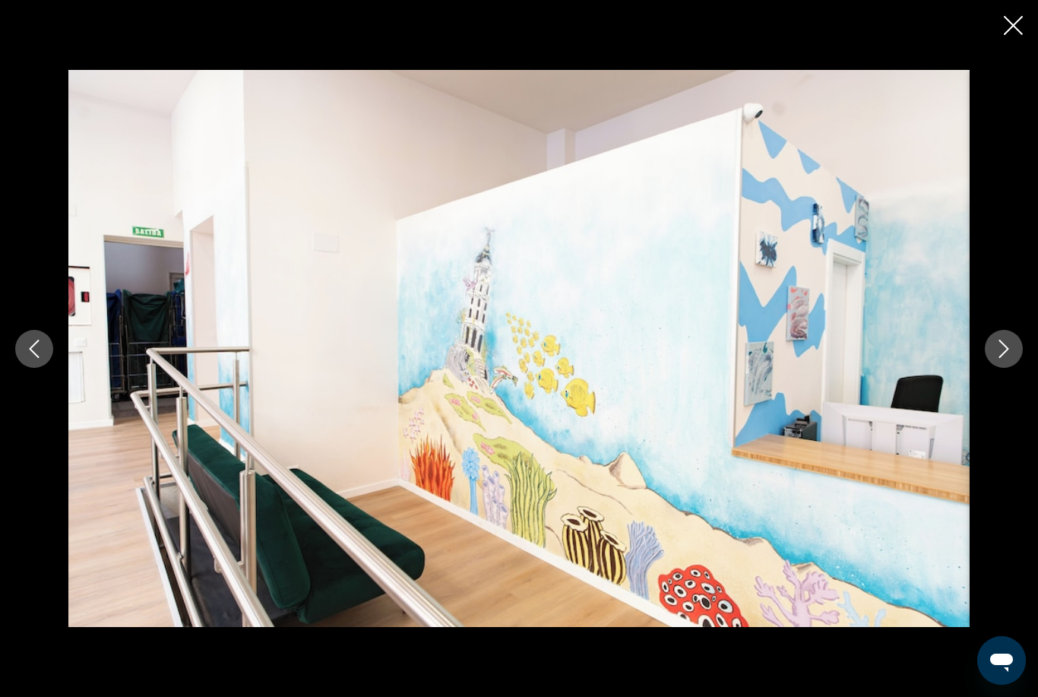
click at [48, 368] on button "Previous image" at bounding box center [34, 349] width 38 height 38
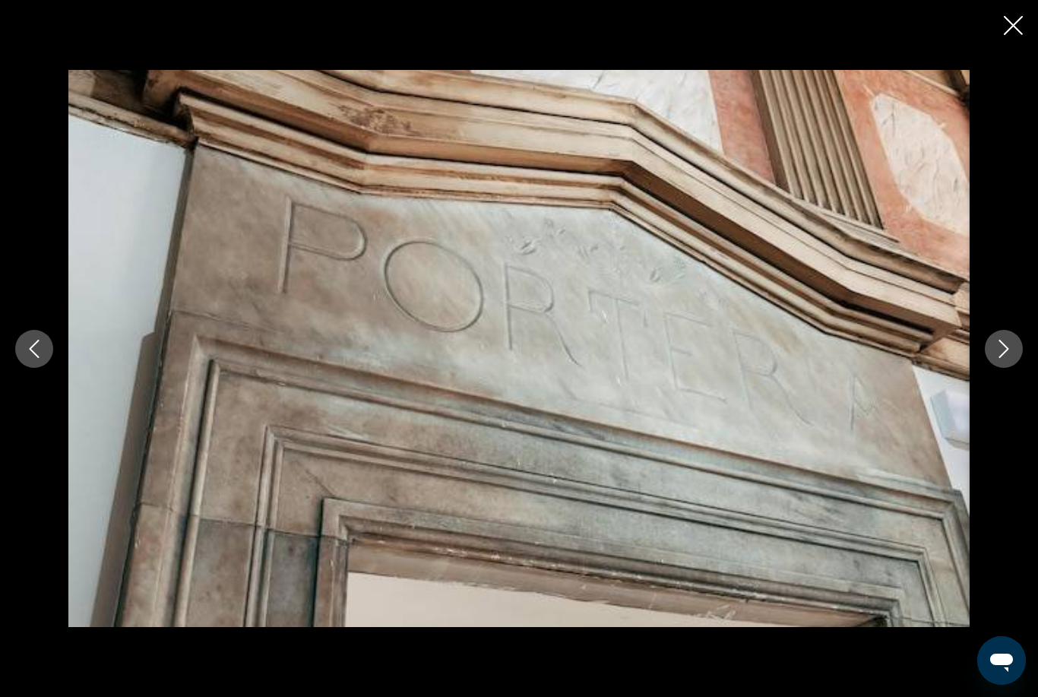
click at [52, 368] on button "Previous image" at bounding box center [34, 349] width 38 height 38
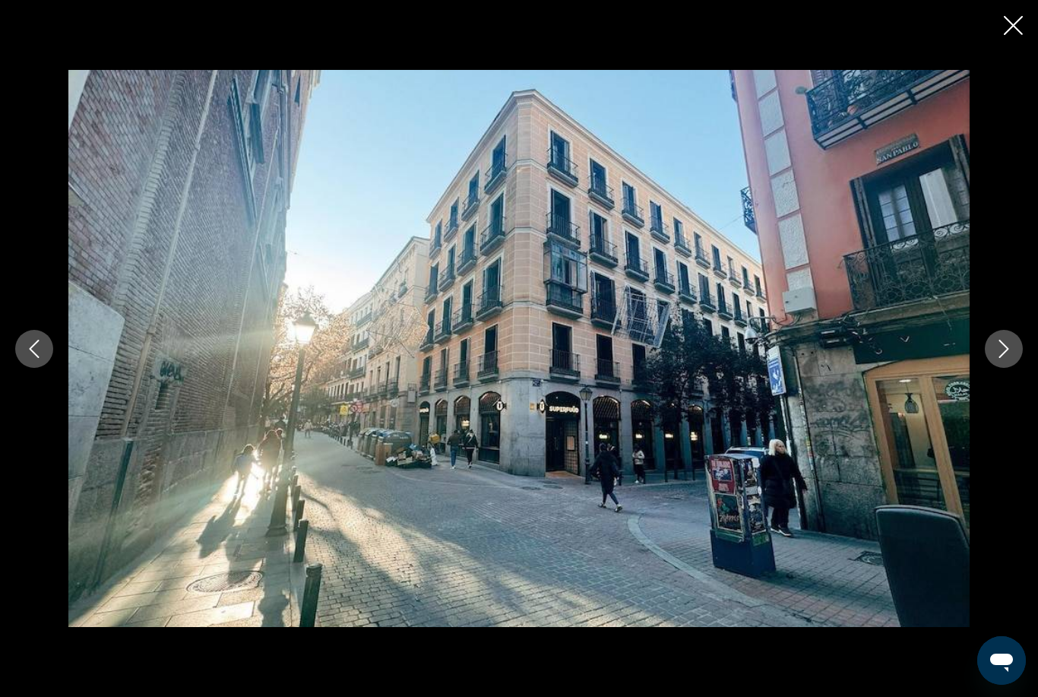
click at [39, 358] on icon "Previous image" at bounding box center [34, 349] width 18 height 18
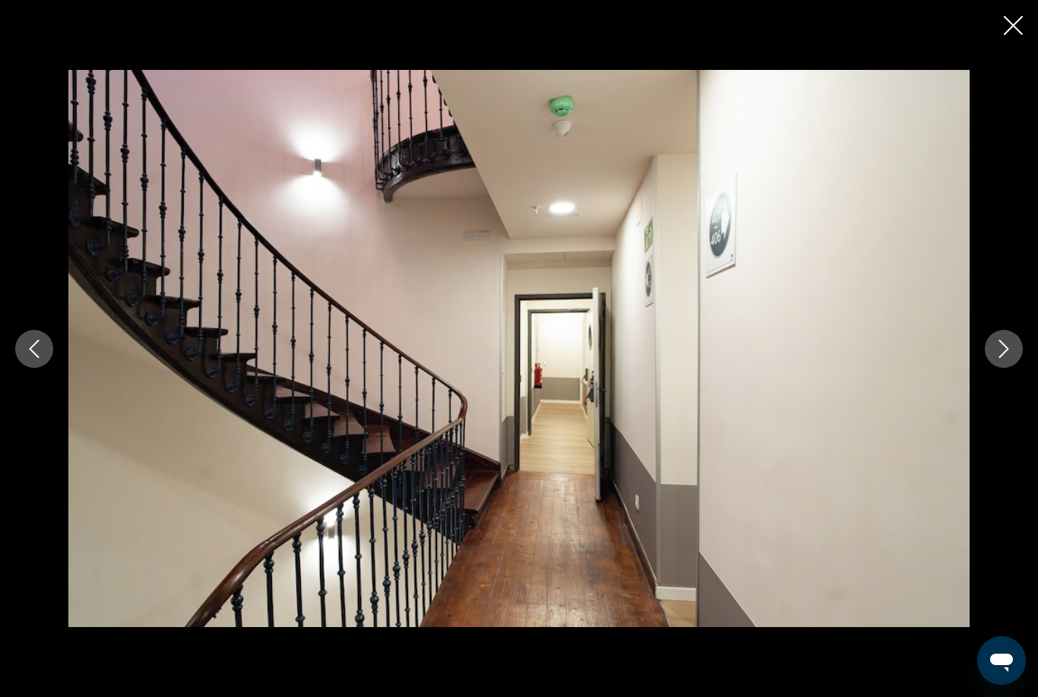
click at [1017, 27] on icon "Close slideshow" at bounding box center [1013, 25] width 19 height 19
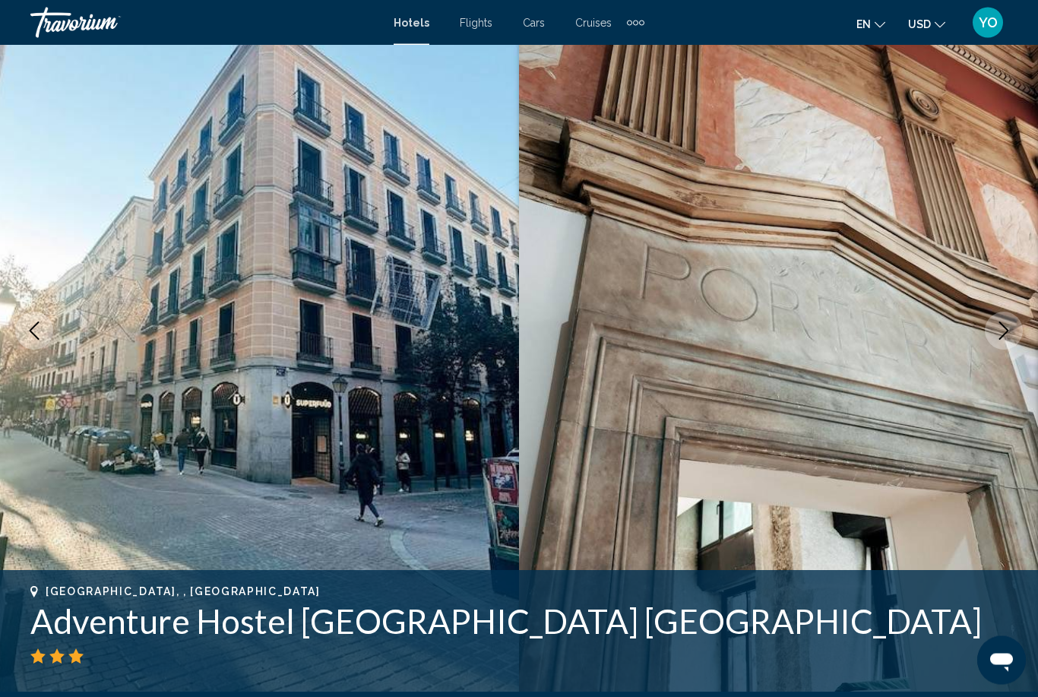
scroll to position [0, 0]
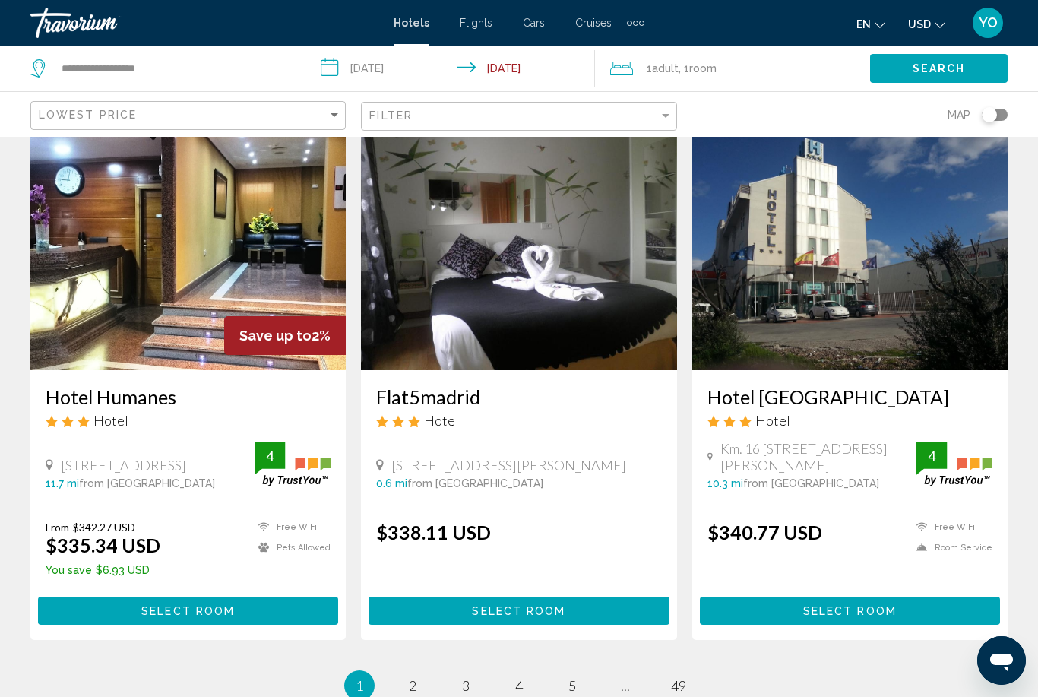
scroll to position [1793, 0]
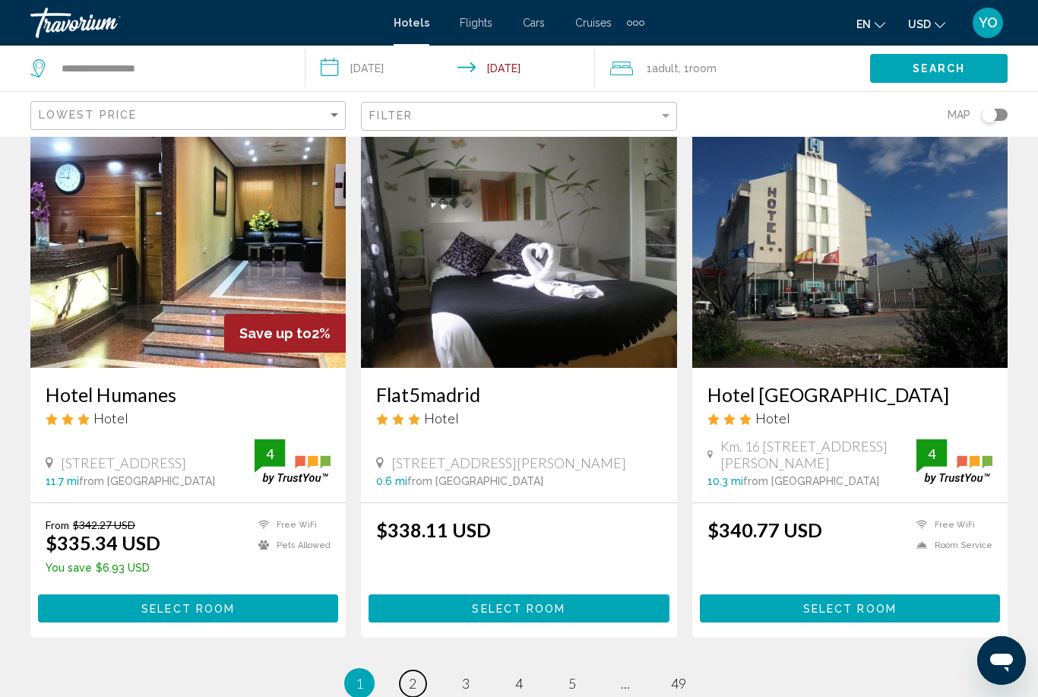
click at [409, 675] on span "2" at bounding box center [413, 683] width 8 height 17
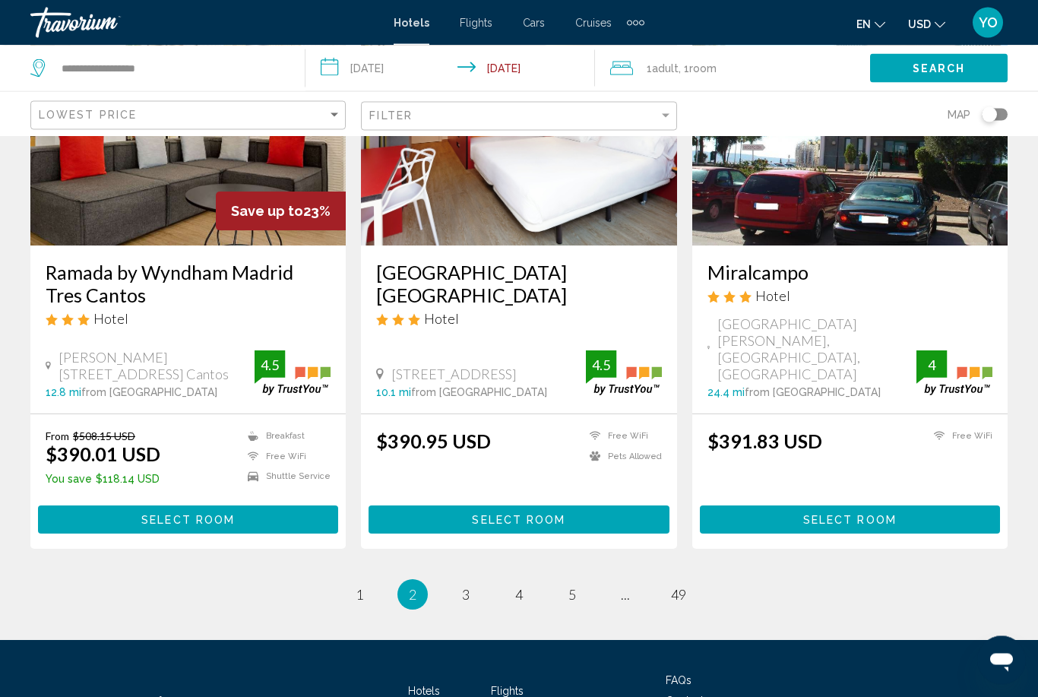
scroll to position [1895, 0]
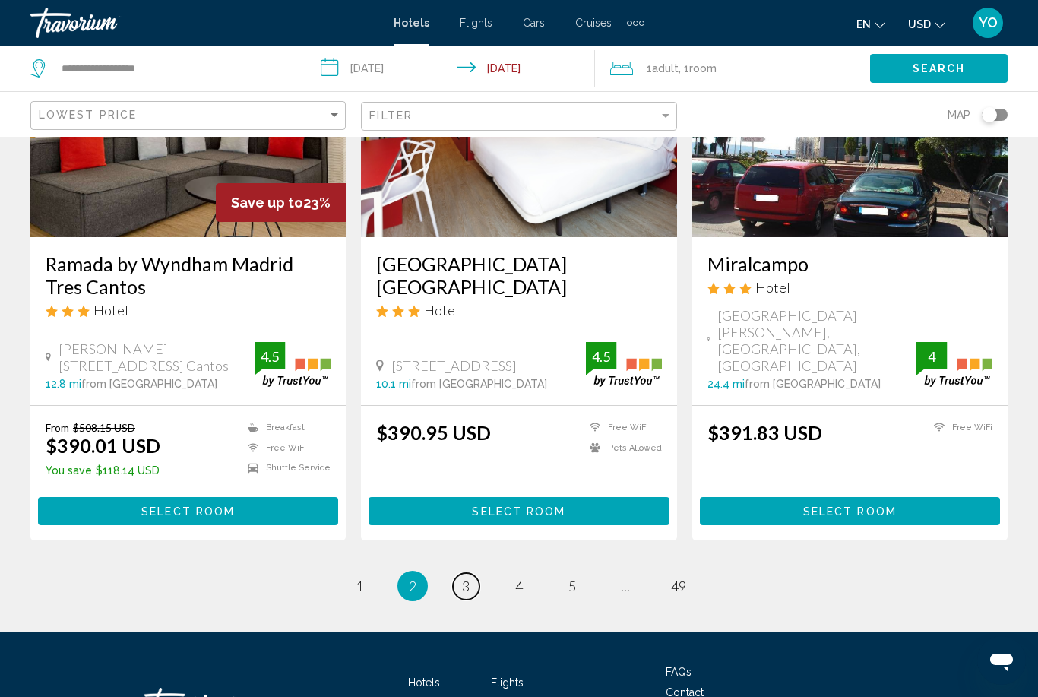
click at [463, 577] on span "3" at bounding box center [466, 585] width 8 height 17
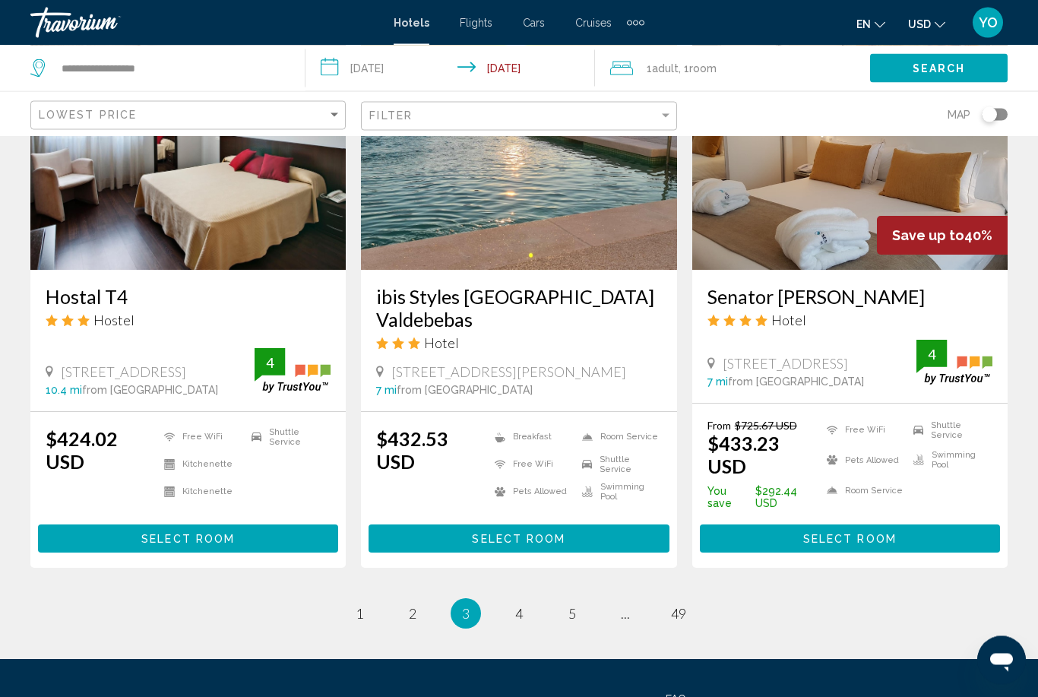
scroll to position [1911, 0]
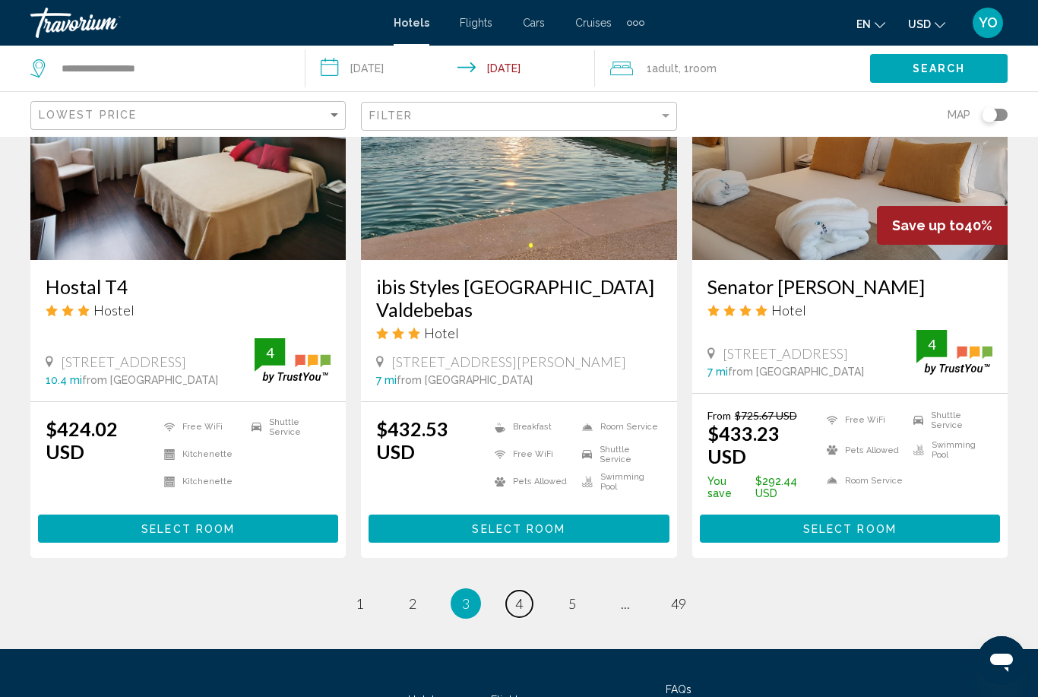
click at [517, 595] on span "4" at bounding box center [519, 603] width 8 height 17
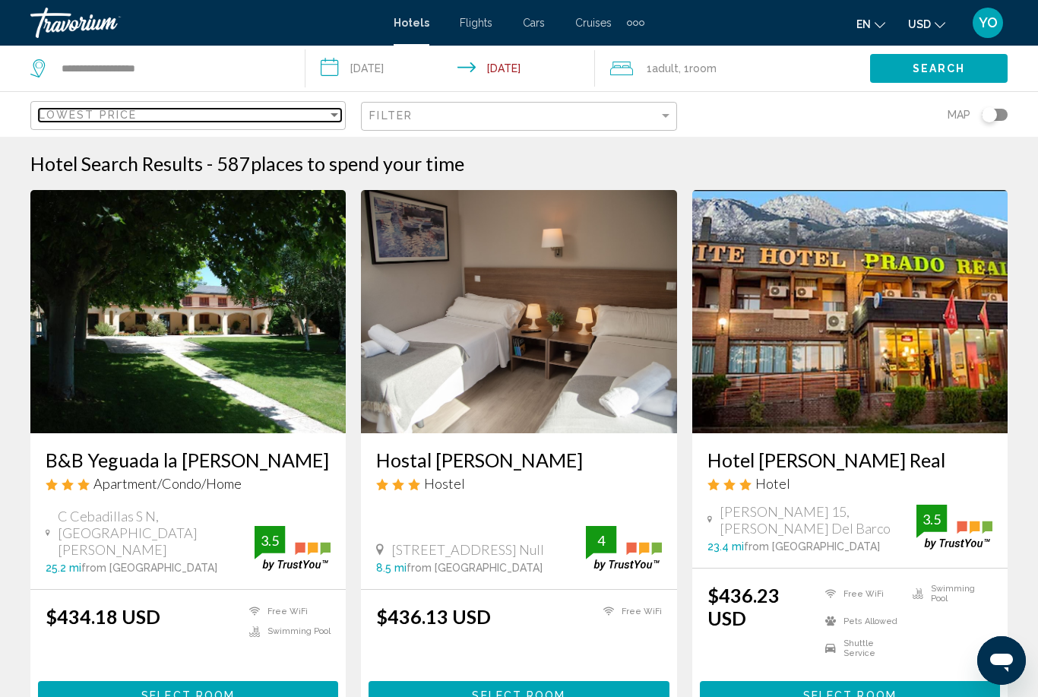
click at [78, 117] on span "Lowest Price" at bounding box center [88, 115] width 98 height 12
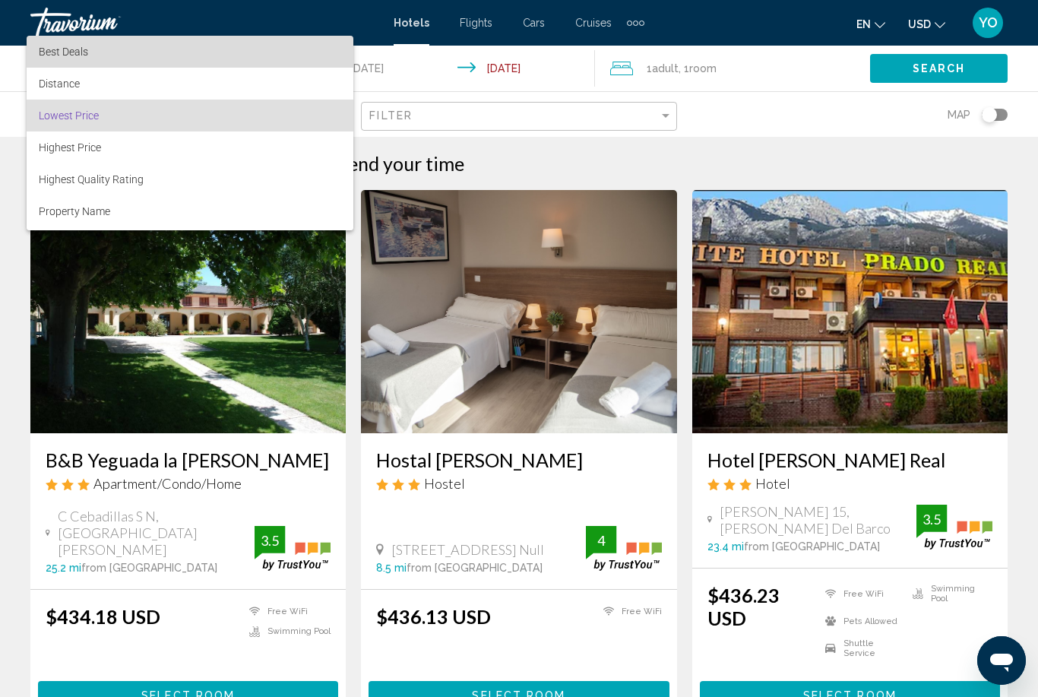
click at [57, 46] on span "Best Deals" at bounding box center [63, 52] width 49 height 12
